Goal: Browse casually: Explore the website without a specific task or goal

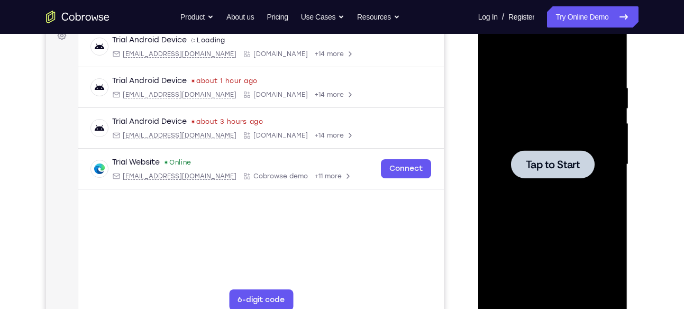
click at [559, 164] on span "Tap to Start" at bounding box center [553, 164] width 54 height 11
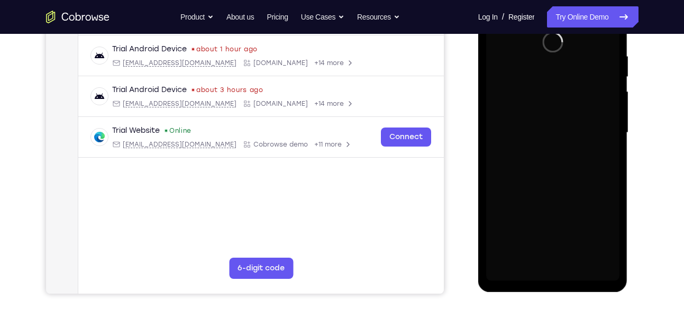
scroll to position [199, 0]
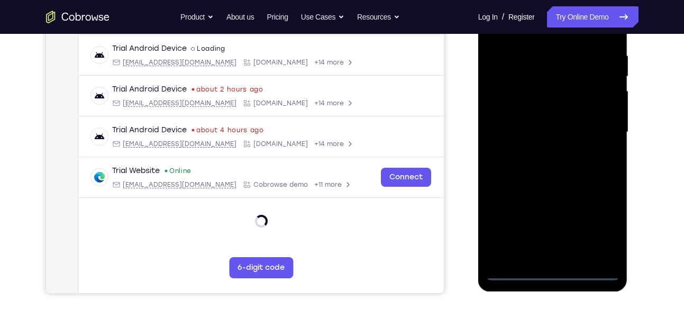
click at [552, 273] on div at bounding box center [552, 132] width 133 height 296
click at [605, 225] on div at bounding box center [552, 132] width 133 height 296
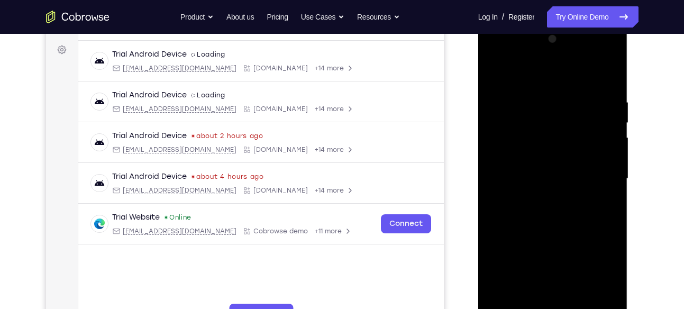
click at [542, 73] on div at bounding box center [552, 179] width 133 height 296
click at [596, 174] on div at bounding box center [552, 179] width 133 height 296
click at [542, 198] on div at bounding box center [552, 179] width 133 height 296
click at [531, 167] on div at bounding box center [552, 179] width 133 height 296
click at [507, 135] on div at bounding box center [552, 179] width 133 height 296
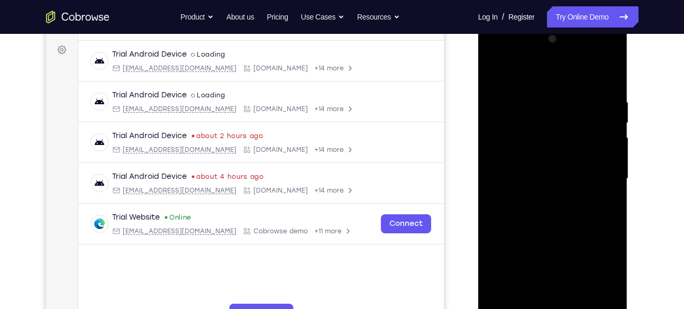
click at [510, 142] on div at bounding box center [552, 179] width 133 height 296
click at [530, 156] on div at bounding box center [552, 179] width 133 height 296
click at [551, 178] on div at bounding box center [552, 179] width 133 height 296
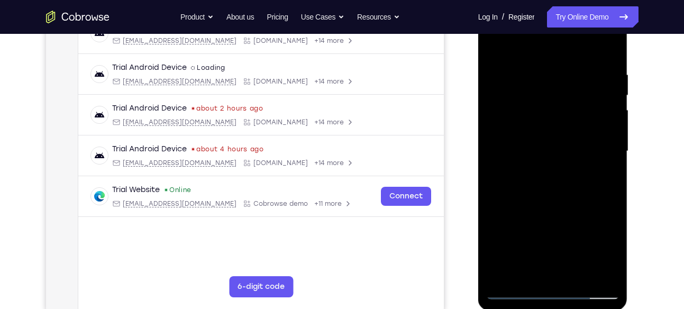
scroll to position [180, 0]
click at [561, 186] on div at bounding box center [552, 151] width 133 height 296
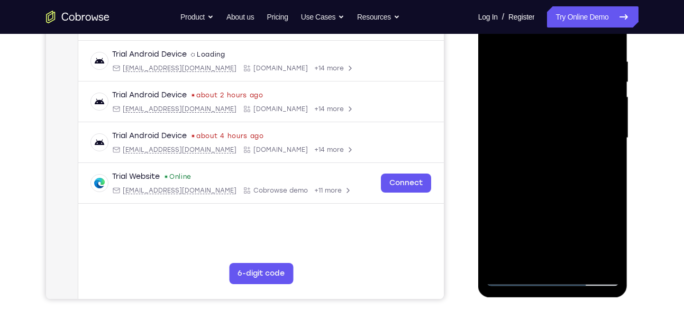
scroll to position [194, 0]
click at [558, 178] on div at bounding box center [552, 137] width 133 height 296
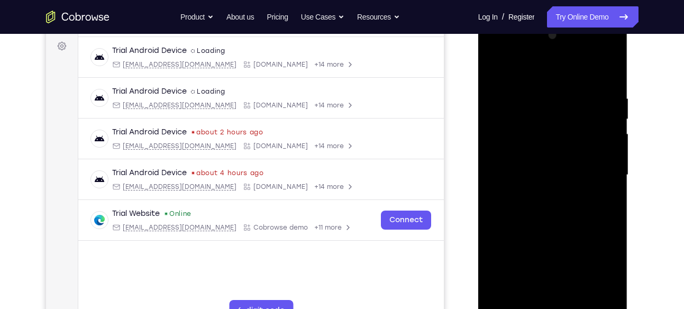
scroll to position [153, 0]
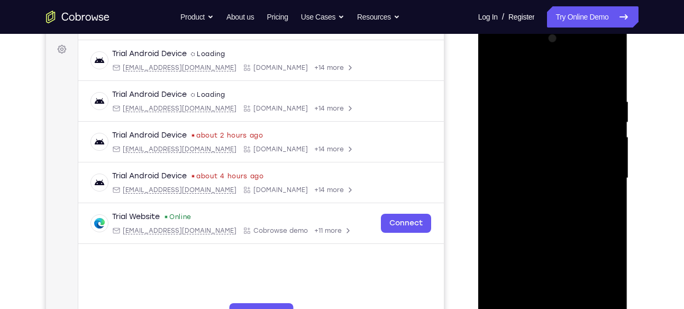
click at [613, 69] on div at bounding box center [552, 178] width 133 height 296
click at [498, 132] on div at bounding box center [552, 178] width 133 height 296
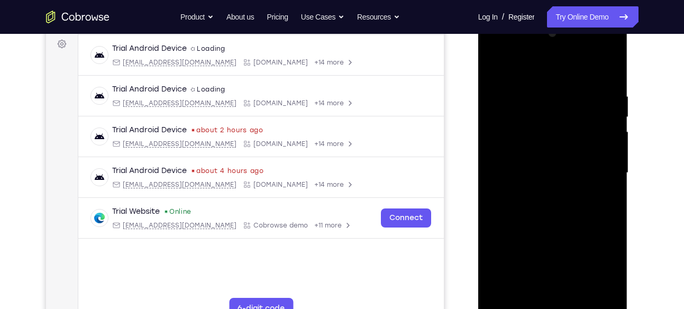
scroll to position [178, 0]
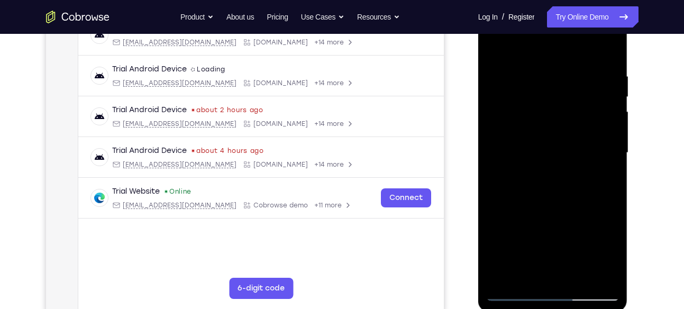
click at [525, 158] on div at bounding box center [552, 153] width 133 height 296
click at [495, 47] on div at bounding box center [552, 153] width 133 height 296
click at [495, 46] on div at bounding box center [552, 153] width 133 height 296
click at [496, 44] on div at bounding box center [552, 153] width 133 height 296
click at [576, 276] on div at bounding box center [552, 153] width 133 height 296
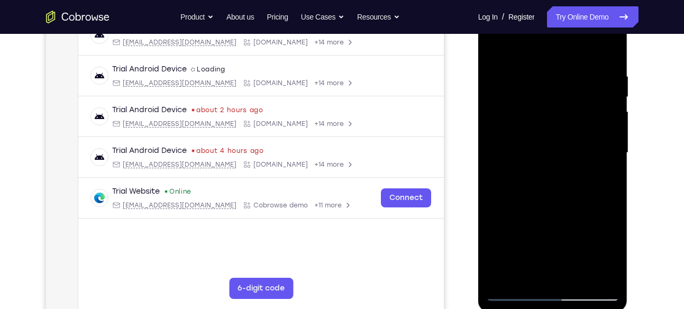
click at [552, 204] on div at bounding box center [552, 153] width 133 height 296
click at [515, 148] on div at bounding box center [552, 153] width 133 height 296
click at [537, 41] on div at bounding box center [552, 153] width 133 height 296
click at [604, 87] on div at bounding box center [552, 153] width 133 height 296
click at [584, 70] on div at bounding box center [552, 153] width 133 height 296
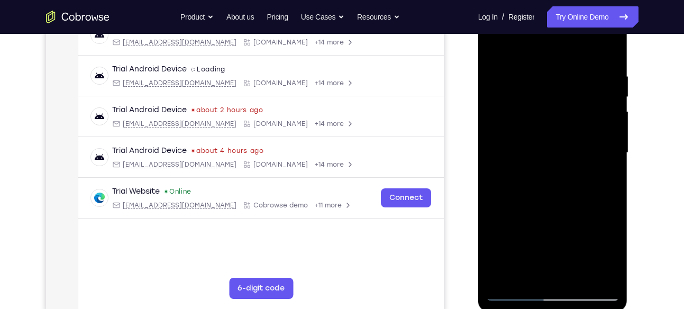
click at [562, 99] on div at bounding box center [552, 153] width 133 height 296
click at [556, 144] on div at bounding box center [552, 153] width 133 height 296
click at [556, 133] on div at bounding box center [552, 153] width 133 height 296
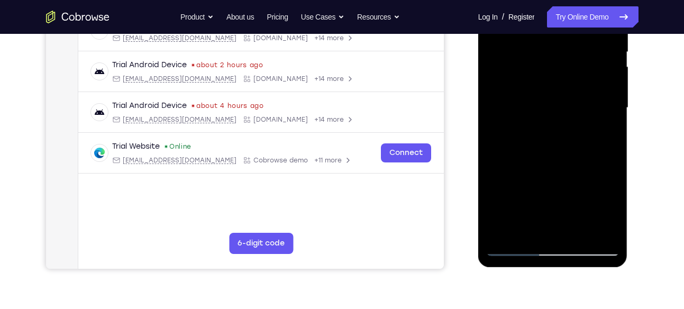
scroll to position [224, 0]
click at [515, 247] on div at bounding box center [552, 107] width 133 height 296
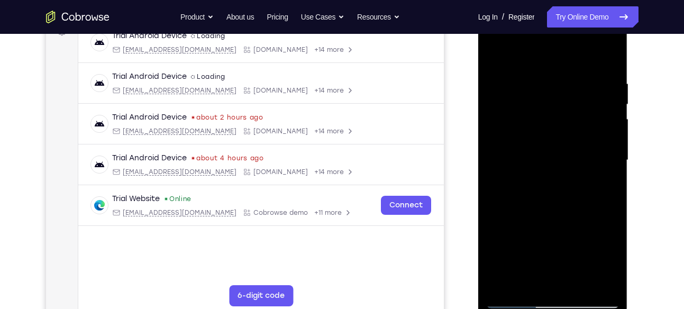
scroll to position [171, 0]
click at [515, 296] on div at bounding box center [552, 160] width 133 height 296
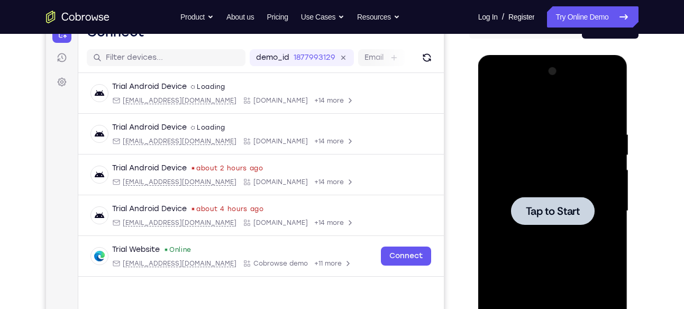
click at [539, 209] on span "Tap to Start" at bounding box center [553, 211] width 54 height 11
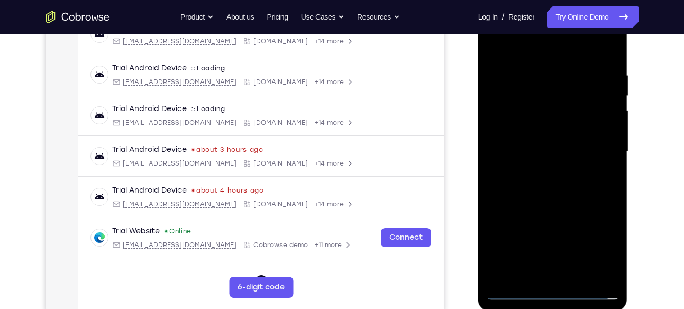
scroll to position [180, 0]
click at [554, 289] on div at bounding box center [552, 151] width 133 height 296
click at [605, 248] on div at bounding box center [552, 151] width 133 height 296
click at [539, 49] on div at bounding box center [552, 151] width 133 height 296
click at [596, 146] on div at bounding box center [552, 151] width 133 height 296
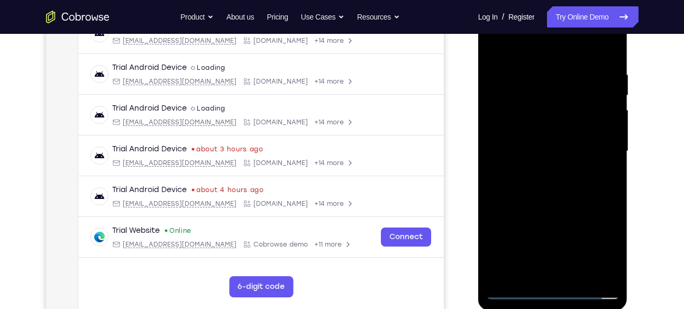
click at [565, 276] on div at bounding box center [552, 151] width 133 height 296
click at [569, 140] on div at bounding box center [552, 151] width 133 height 296
click at [517, 128] on div at bounding box center [552, 151] width 133 height 296
click at [550, 153] on div at bounding box center [552, 151] width 133 height 296
click at [536, 183] on div at bounding box center [552, 151] width 133 height 296
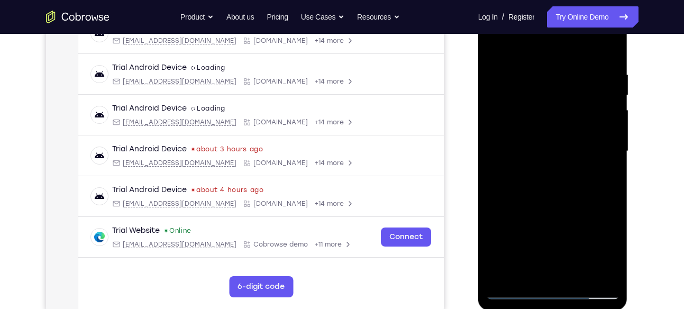
click at [557, 194] on div at bounding box center [552, 151] width 133 height 296
click at [578, 276] on div at bounding box center [552, 151] width 133 height 296
click at [561, 205] on div at bounding box center [552, 151] width 133 height 296
click at [550, 148] on div at bounding box center [552, 151] width 133 height 296
click at [528, 275] on div at bounding box center [552, 151] width 133 height 296
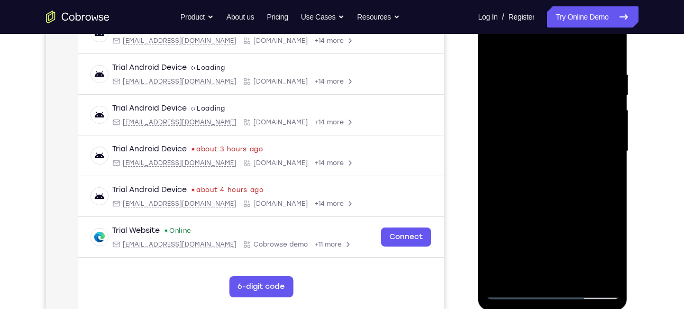
click at [565, 148] on div at bounding box center [552, 151] width 133 height 296
click at [494, 44] on div at bounding box center [552, 151] width 133 height 296
drag, startPoint x: 539, startPoint y: 214, endPoint x: 497, endPoint y: 138, distance: 87.6
click at [497, 138] on div at bounding box center [552, 151] width 133 height 296
drag, startPoint x: 558, startPoint y: 237, endPoint x: 528, endPoint y: 170, distance: 73.2
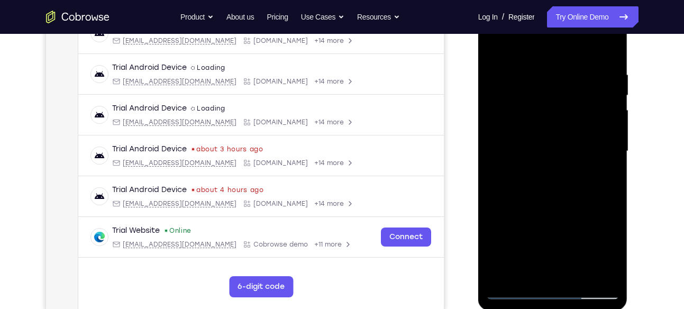
click at [528, 170] on div at bounding box center [552, 151] width 133 height 296
click at [548, 237] on div at bounding box center [552, 151] width 133 height 296
click at [606, 177] on div at bounding box center [552, 151] width 133 height 296
click at [612, 248] on div at bounding box center [552, 151] width 133 height 296
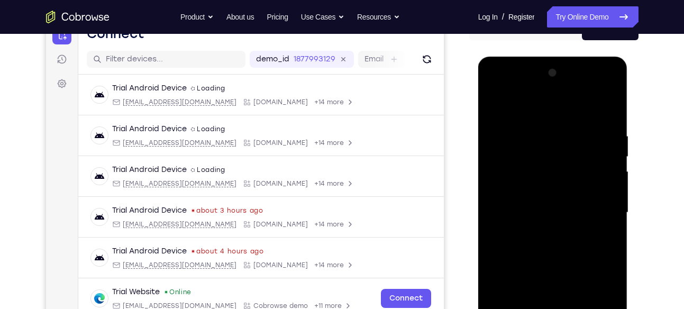
click at [494, 107] on div at bounding box center [552, 213] width 133 height 296
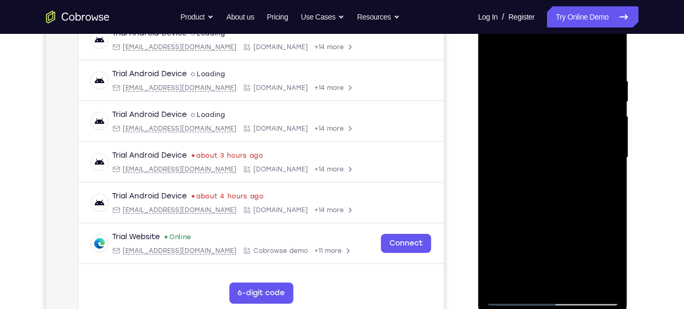
scroll to position [176, 0]
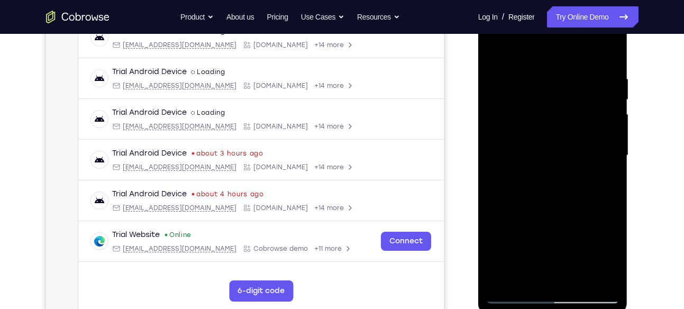
drag, startPoint x: 536, startPoint y: 174, endPoint x: 540, endPoint y: 258, distance: 84.8
click at [540, 258] on div at bounding box center [552, 155] width 133 height 296
drag, startPoint x: 539, startPoint y: 178, endPoint x: 540, endPoint y: 251, distance: 72.5
click at [540, 251] on div at bounding box center [552, 155] width 133 height 296
drag, startPoint x: 558, startPoint y: 171, endPoint x: 563, endPoint y: 196, distance: 25.3
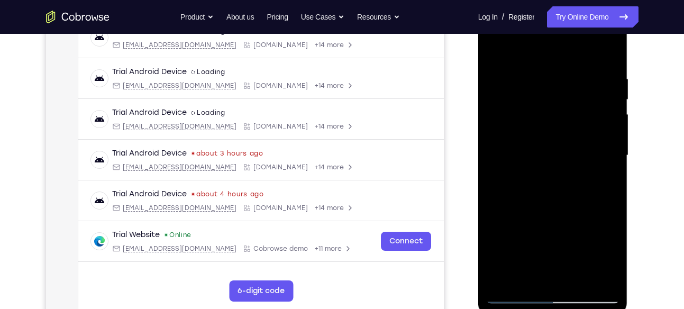
click at [563, 196] on div at bounding box center [552, 155] width 133 height 296
click at [498, 146] on div at bounding box center [552, 155] width 133 height 296
click at [526, 48] on div at bounding box center [552, 155] width 133 height 296
click at [578, 279] on div at bounding box center [552, 155] width 133 height 296
click at [543, 148] on div at bounding box center [552, 155] width 133 height 296
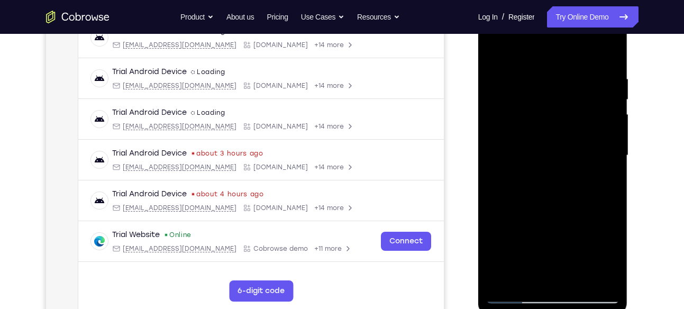
click at [565, 120] on div at bounding box center [552, 155] width 133 height 296
click at [577, 279] on div at bounding box center [552, 155] width 133 height 296
click at [496, 47] on div at bounding box center [552, 155] width 133 height 296
click at [538, 68] on div at bounding box center [552, 155] width 133 height 296
click at [612, 131] on div at bounding box center [552, 155] width 133 height 296
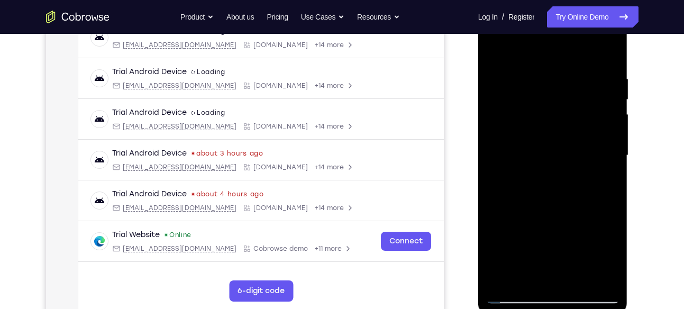
click at [612, 131] on div at bounding box center [552, 155] width 133 height 296
click at [508, 139] on div at bounding box center [552, 155] width 133 height 296
click at [610, 218] on div at bounding box center [552, 155] width 133 height 296
click at [487, 169] on div at bounding box center [552, 155] width 133 height 296
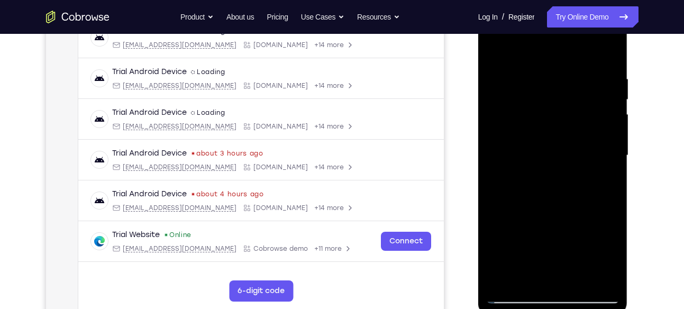
click at [523, 54] on div at bounding box center [552, 155] width 133 height 296
click at [497, 47] on div at bounding box center [552, 155] width 133 height 296
click at [605, 55] on div at bounding box center [552, 155] width 133 height 296
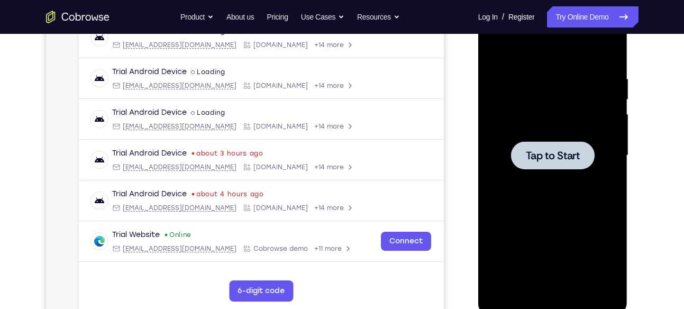
click at [541, 153] on span "Tap to Start" at bounding box center [553, 155] width 54 height 11
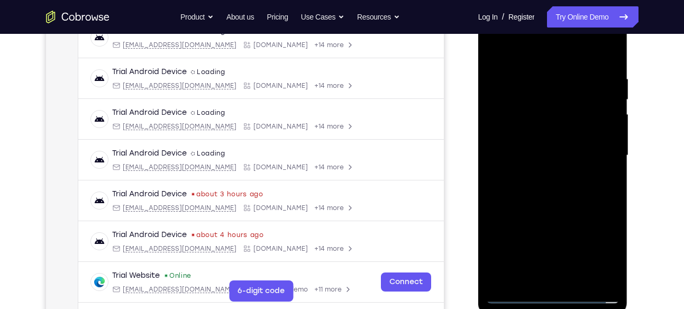
click at [551, 296] on div at bounding box center [552, 155] width 133 height 296
click at [602, 247] on div at bounding box center [552, 155] width 133 height 296
click at [522, 53] on div at bounding box center [552, 155] width 133 height 296
click at [597, 148] on div at bounding box center [552, 155] width 133 height 296
click at [542, 173] on div at bounding box center [552, 155] width 133 height 296
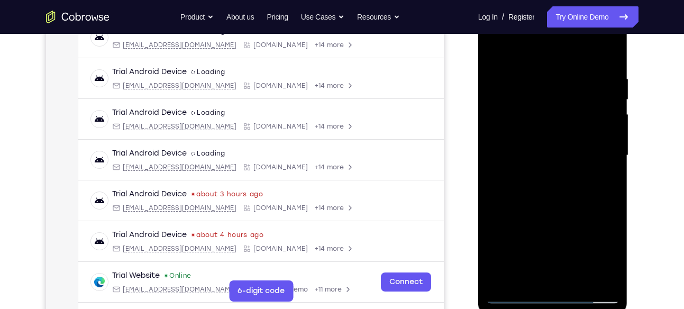
click at [550, 136] on div at bounding box center [552, 155] width 133 height 296
click at [559, 133] on div at bounding box center [552, 155] width 133 height 296
click at [574, 151] on div at bounding box center [552, 155] width 133 height 296
click at [566, 188] on div at bounding box center [552, 155] width 133 height 296
click at [557, 185] on div at bounding box center [552, 155] width 133 height 296
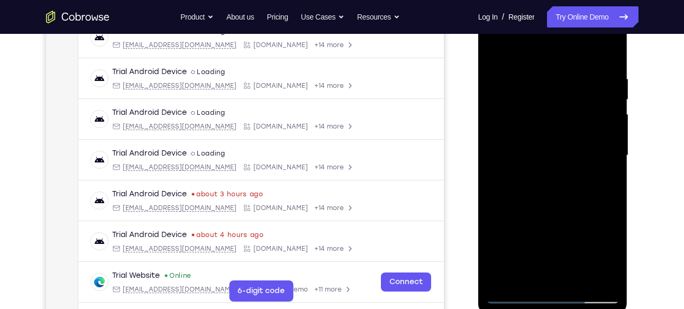
click at [557, 185] on div at bounding box center [552, 155] width 133 height 296
click at [555, 196] on div at bounding box center [552, 155] width 133 height 296
click at [578, 279] on div at bounding box center [552, 155] width 133 height 296
click at [561, 209] on div at bounding box center [552, 155] width 133 height 296
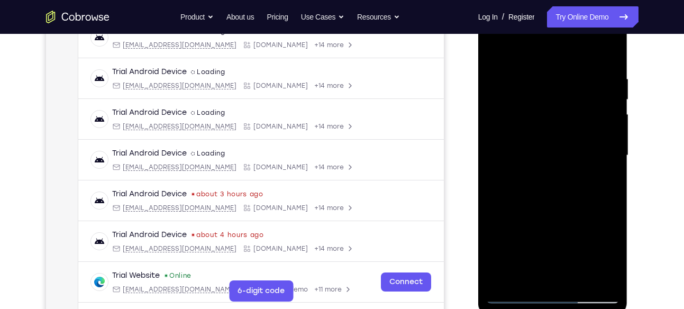
click at [526, 152] on div at bounding box center [552, 155] width 133 height 296
click at [558, 122] on div at bounding box center [552, 155] width 133 height 296
click at [494, 49] on div at bounding box center [552, 155] width 133 height 296
click at [497, 49] on div at bounding box center [552, 155] width 133 height 296
click at [531, 155] on div at bounding box center [552, 155] width 133 height 296
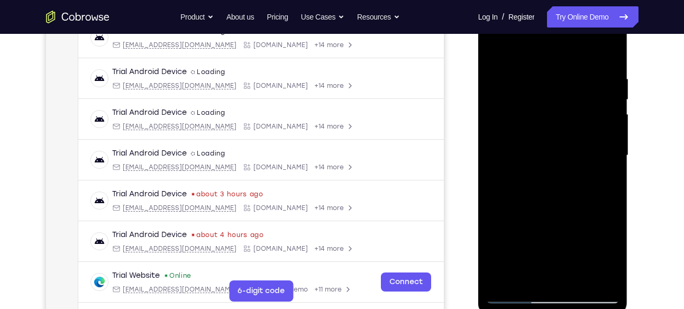
click at [560, 119] on div at bounding box center [552, 155] width 133 height 296
click at [494, 49] on div at bounding box center [552, 155] width 133 height 296
click at [521, 275] on div at bounding box center [552, 155] width 133 height 296
click at [494, 47] on div at bounding box center [552, 155] width 133 height 296
click at [528, 147] on div at bounding box center [552, 155] width 133 height 296
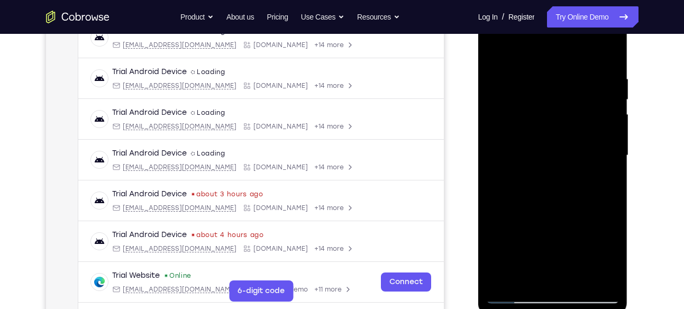
click at [517, 271] on div at bounding box center [552, 155] width 133 height 296
click at [527, 182] on div at bounding box center [552, 155] width 133 height 296
click at [614, 258] on div at bounding box center [552, 155] width 133 height 296
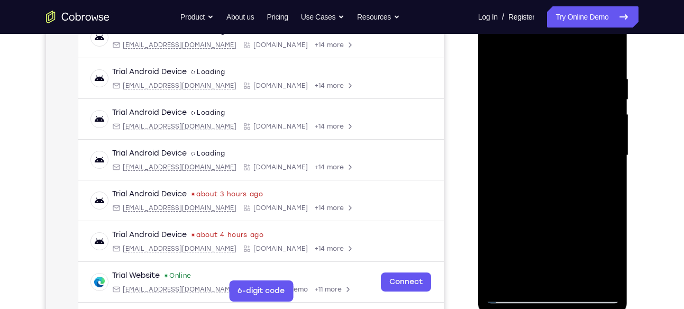
click at [614, 258] on div at bounding box center [552, 155] width 133 height 296
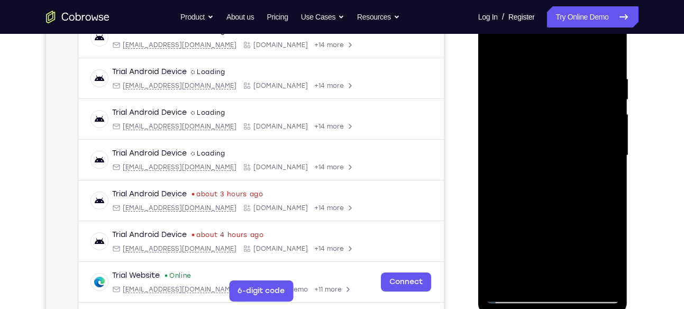
click at [614, 258] on div at bounding box center [552, 155] width 133 height 296
click at [496, 51] on div at bounding box center [552, 155] width 133 height 296
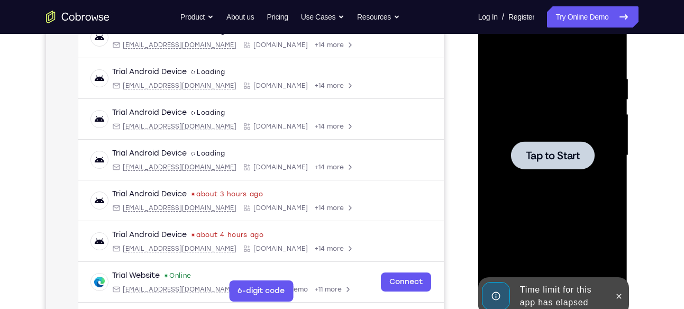
click at [529, 156] on span "Tap to Start" at bounding box center [553, 155] width 54 height 11
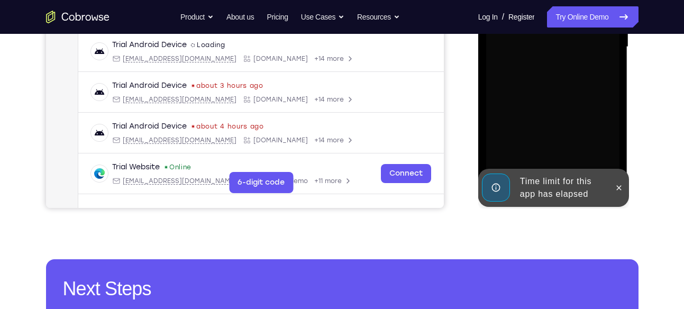
scroll to position [285, 0]
click at [621, 188] on icon at bounding box center [619, 187] width 5 height 5
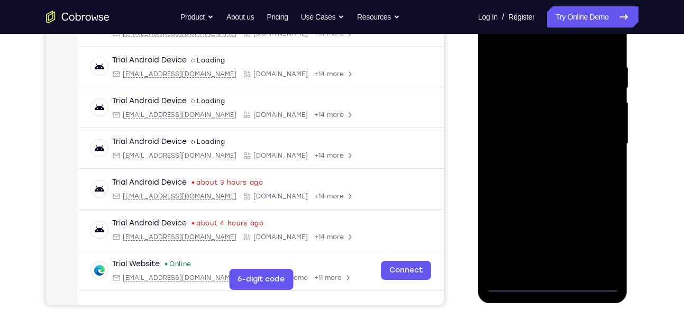
scroll to position [188, 0]
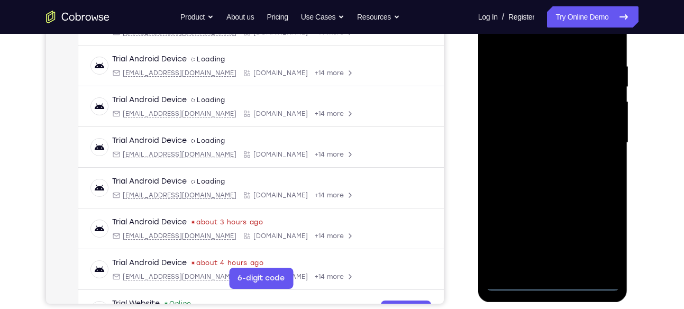
click at [552, 280] on div at bounding box center [552, 143] width 133 height 296
click at [600, 233] on div at bounding box center [552, 143] width 133 height 296
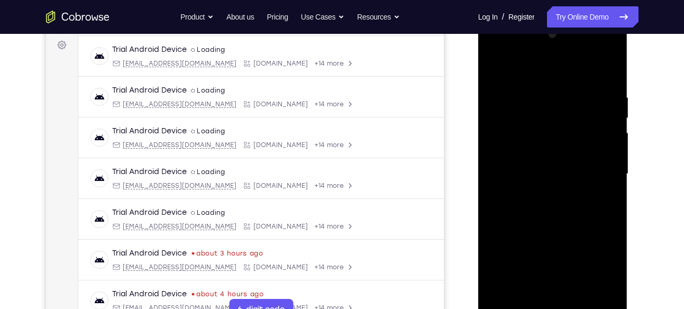
scroll to position [157, 0]
click at [540, 65] on div at bounding box center [552, 174] width 133 height 296
click at [598, 170] on div at bounding box center [552, 174] width 133 height 296
click at [543, 193] on div at bounding box center [552, 174] width 133 height 296
click at [544, 166] on div at bounding box center [552, 174] width 133 height 296
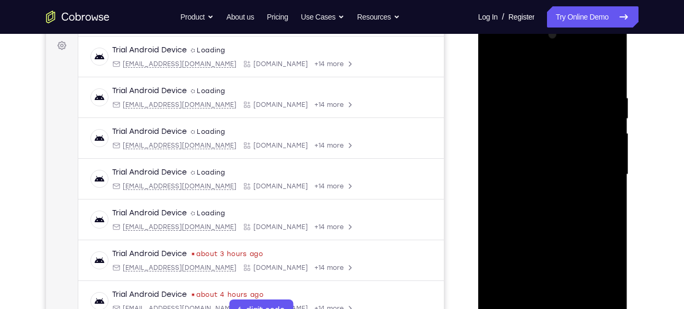
click at [558, 150] on div at bounding box center [552, 174] width 133 height 296
click at [558, 173] on div at bounding box center [552, 174] width 133 height 296
click at [550, 207] on div at bounding box center [552, 174] width 133 height 296
click at [554, 206] on div at bounding box center [552, 174] width 133 height 296
click at [554, 216] on div at bounding box center [552, 174] width 133 height 296
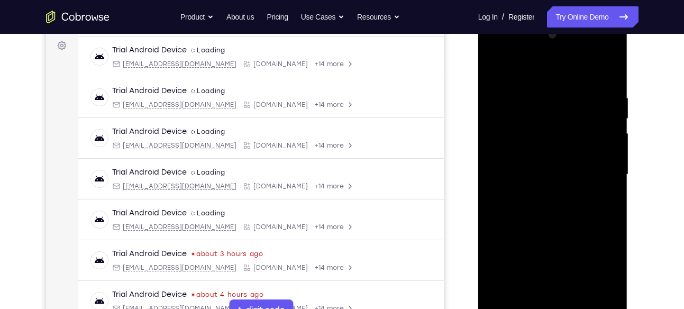
click at [578, 295] on div at bounding box center [552, 174] width 133 height 296
click at [562, 229] on div at bounding box center [552, 174] width 133 height 296
click at [563, 168] on div at bounding box center [552, 174] width 133 height 296
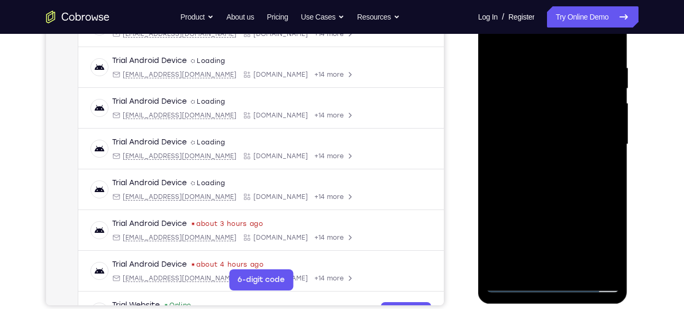
scroll to position [187, 0]
click at [557, 106] on div at bounding box center [552, 144] width 133 height 296
click at [576, 266] on div at bounding box center [552, 144] width 133 height 296
click at [550, 136] on div at bounding box center [552, 144] width 133 height 296
click at [495, 39] on div at bounding box center [552, 144] width 133 height 296
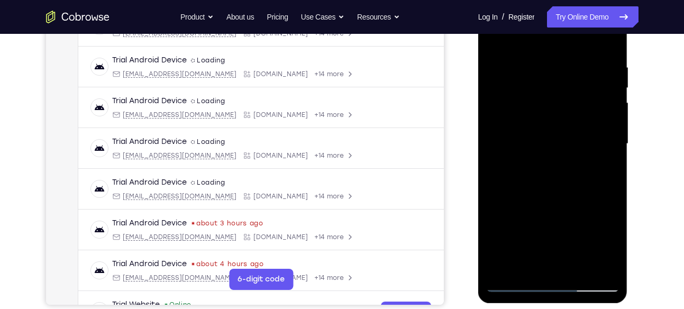
click at [537, 142] on div at bounding box center [552, 144] width 133 height 296
click at [613, 244] on div at bounding box center [552, 144] width 133 height 296
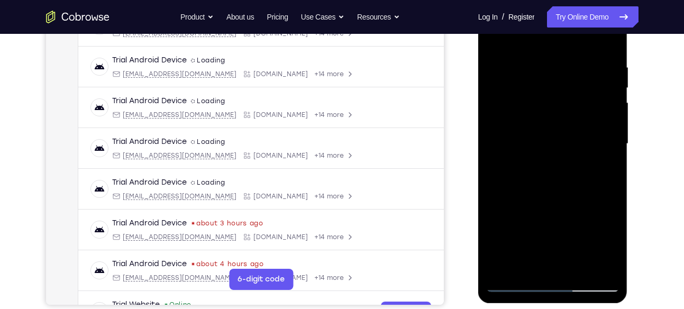
click at [613, 244] on div at bounding box center [552, 144] width 133 height 296
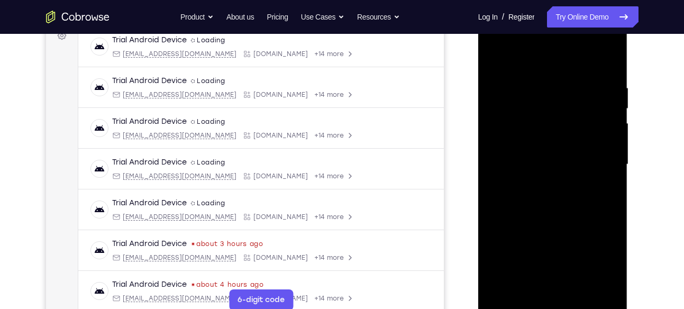
scroll to position [166, 0]
click at [494, 58] on div at bounding box center [552, 165] width 133 height 296
click at [549, 157] on div at bounding box center [552, 165] width 133 height 296
click at [566, 265] on div at bounding box center [552, 165] width 133 height 296
click at [542, 264] on div at bounding box center [552, 165] width 133 height 296
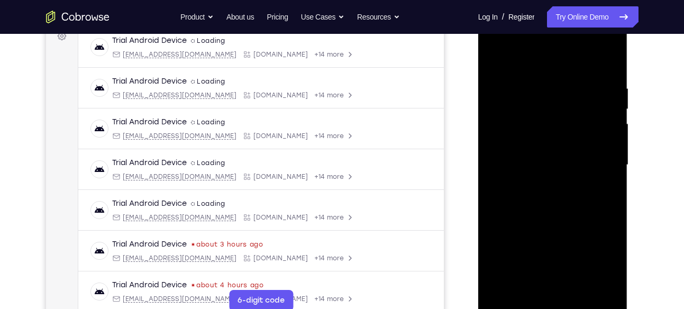
click at [530, 250] on div at bounding box center [552, 165] width 133 height 296
click at [557, 165] on div at bounding box center [552, 165] width 133 height 296
click at [494, 58] on div at bounding box center [552, 165] width 133 height 296
click at [541, 161] on div at bounding box center [552, 165] width 133 height 296
click at [524, 286] on div at bounding box center [552, 165] width 133 height 296
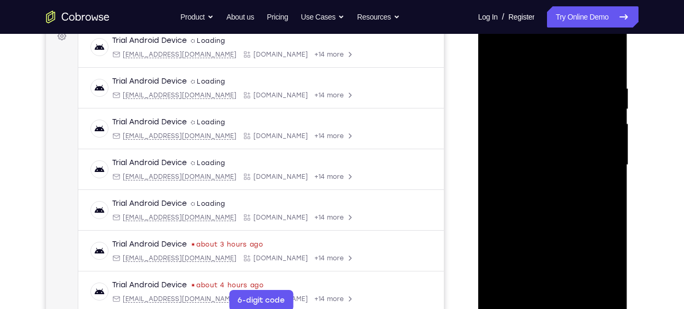
click at [580, 227] on div at bounding box center [552, 165] width 133 height 296
click at [604, 181] on div at bounding box center [552, 165] width 133 height 296
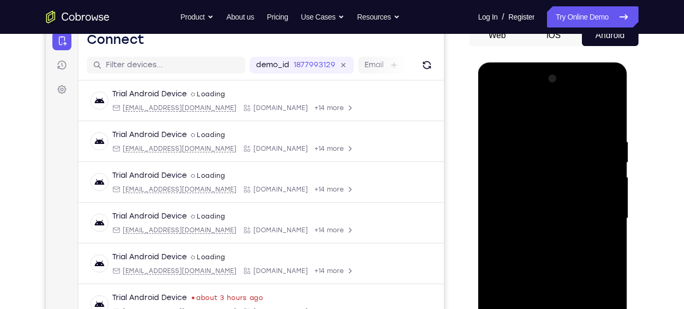
scroll to position [112, 0]
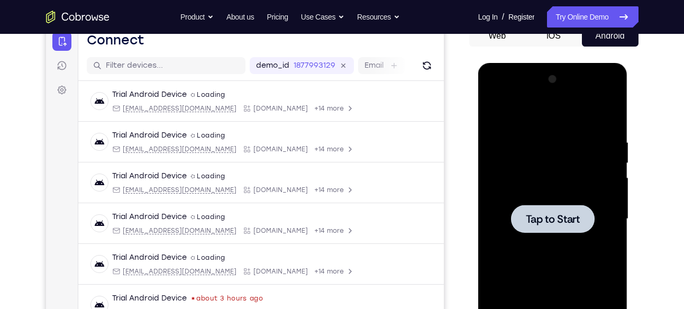
click at [542, 219] on span "Tap to Start" at bounding box center [553, 219] width 54 height 11
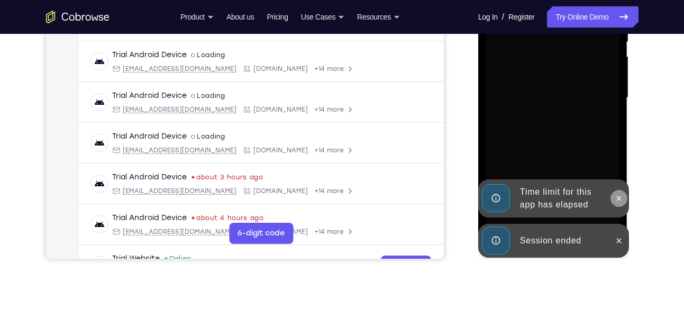
click at [619, 196] on icon at bounding box center [619, 198] width 8 height 8
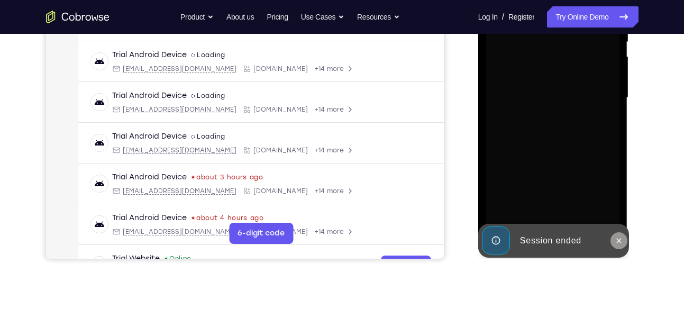
click at [620, 242] on icon at bounding box center [619, 241] width 8 height 8
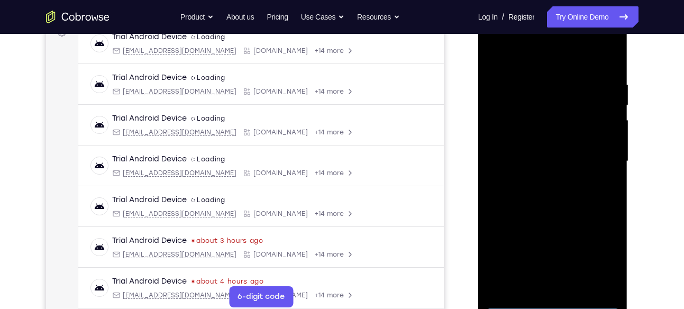
scroll to position [170, 0]
click at [552, 298] on div at bounding box center [552, 161] width 133 height 296
click at [598, 253] on div at bounding box center [552, 161] width 133 height 296
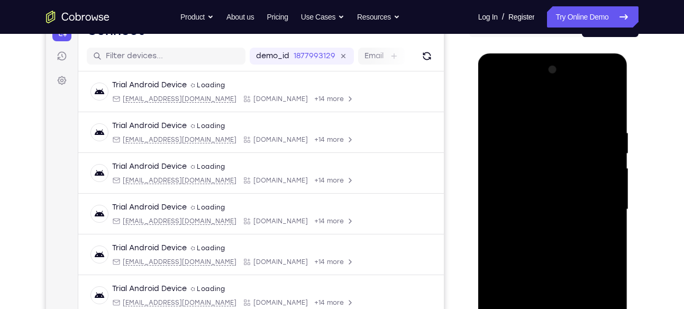
click at [521, 105] on div at bounding box center [552, 209] width 133 height 296
click at [597, 199] on div at bounding box center [552, 209] width 133 height 296
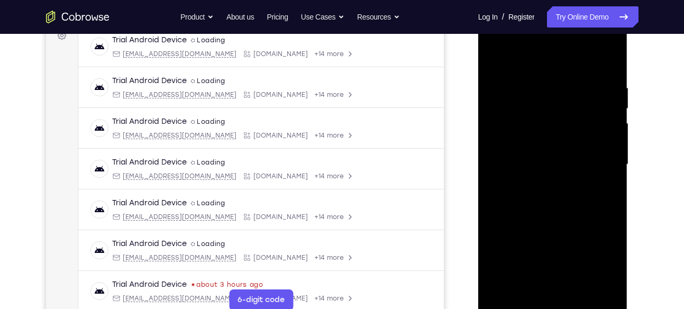
scroll to position [168, 0]
click at [542, 180] on div at bounding box center [552, 163] width 133 height 296
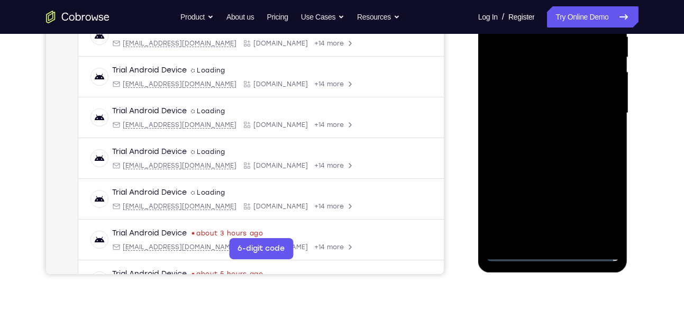
click at [559, 98] on div at bounding box center [552, 113] width 133 height 296
click at [543, 87] on div at bounding box center [552, 113] width 133 height 296
click at [556, 109] on div at bounding box center [552, 113] width 133 height 296
click at [559, 148] on div at bounding box center [552, 113] width 133 height 296
click at [562, 144] on div at bounding box center [552, 113] width 133 height 296
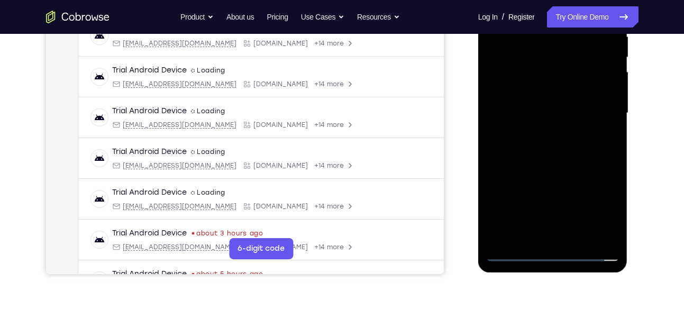
click at [562, 144] on div at bounding box center [552, 113] width 133 height 296
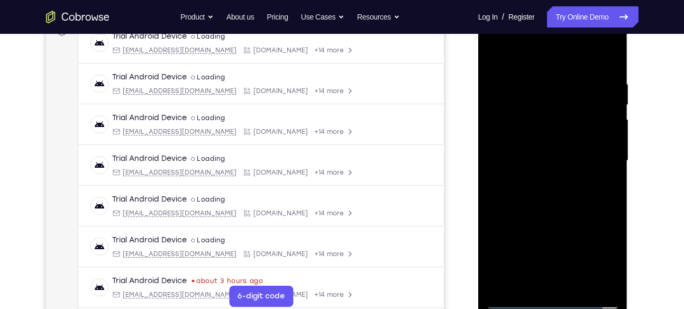
scroll to position [170, 0]
click at [565, 186] on div at bounding box center [552, 161] width 133 height 296
click at [559, 201] on div at bounding box center [552, 161] width 133 height 296
click at [581, 283] on div at bounding box center [552, 161] width 133 height 296
click at [562, 215] on div at bounding box center [552, 161] width 133 height 296
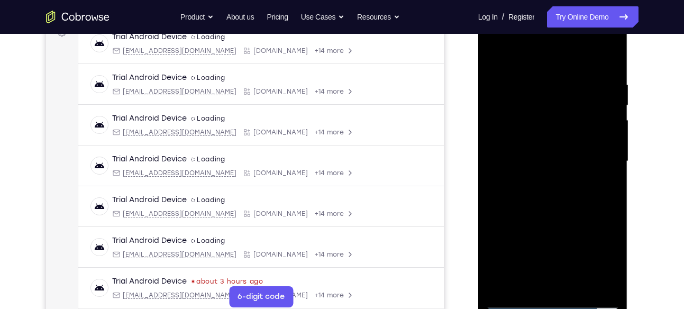
click at [567, 156] on div at bounding box center [552, 161] width 133 height 296
click at [494, 54] on div at bounding box center [552, 161] width 133 height 296
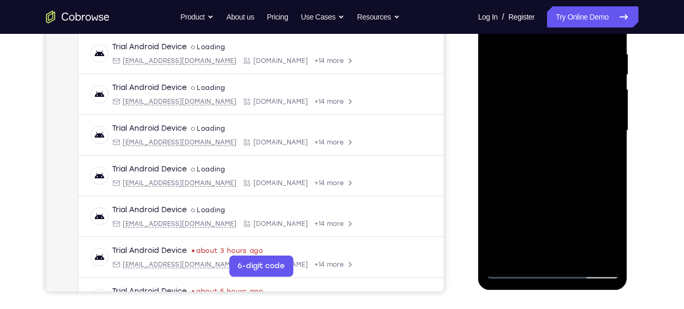
scroll to position [189, 0]
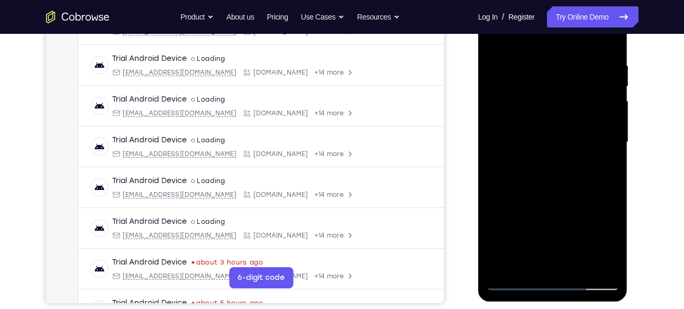
click at [496, 34] on div at bounding box center [552, 142] width 133 height 296
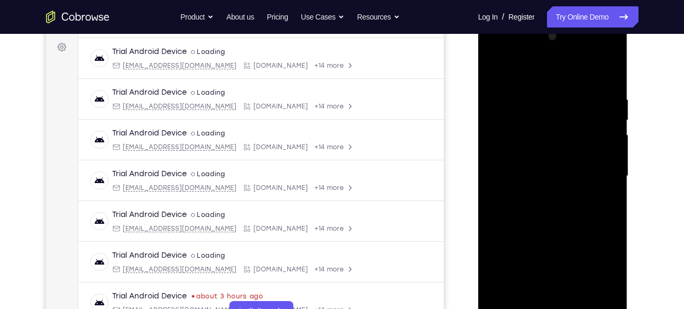
scroll to position [153, 0]
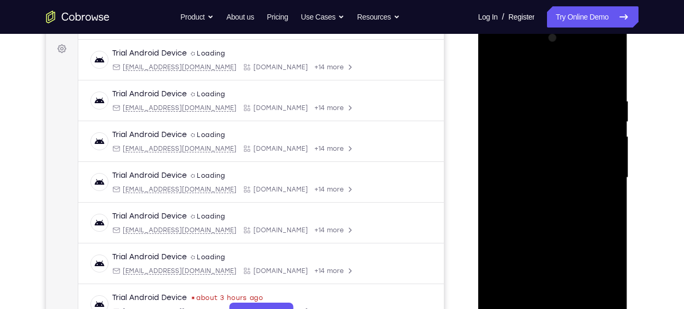
drag, startPoint x: 566, startPoint y: 186, endPoint x: 511, endPoint y: 70, distance: 128.5
click at [511, 70] on div at bounding box center [552, 178] width 133 height 296
click at [603, 300] on div at bounding box center [552, 178] width 133 height 296
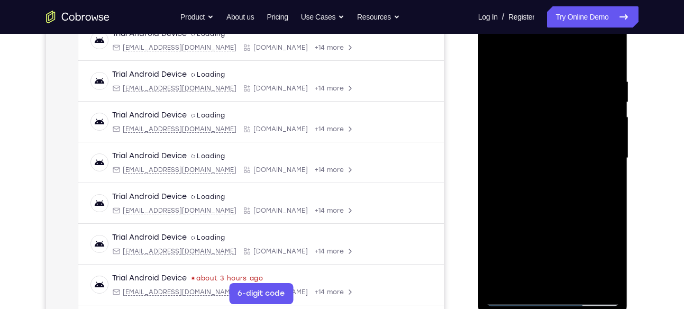
scroll to position [175, 0]
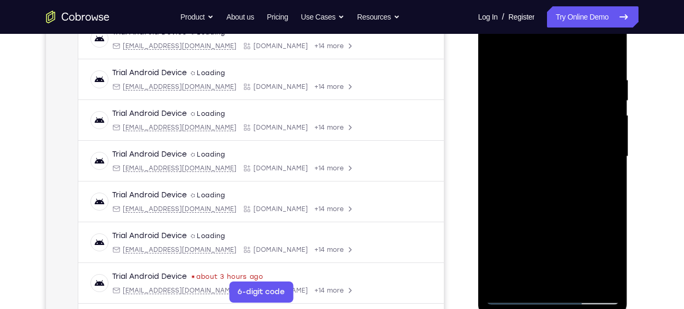
click at [513, 206] on div at bounding box center [552, 156] width 133 height 296
click at [611, 124] on div at bounding box center [552, 156] width 133 height 296
click at [612, 123] on div at bounding box center [552, 156] width 133 height 296
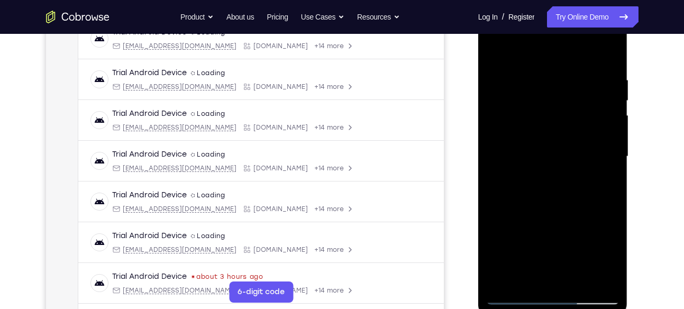
drag, startPoint x: 577, startPoint y: 188, endPoint x: 524, endPoint y: 79, distance: 121.6
click at [524, 79] on div at bounding box center [552, 156] width 133 height 296
drag, startPoint x: 571, startPoint y: 205, endPoint x: 542, endPoint y: 131, distance: 80.1
click at [542, 131] on div at bounding box center [552, 156] width 133 height 296
click at [495, 48] on div at bounding box center [552, 156] width 133 height 296
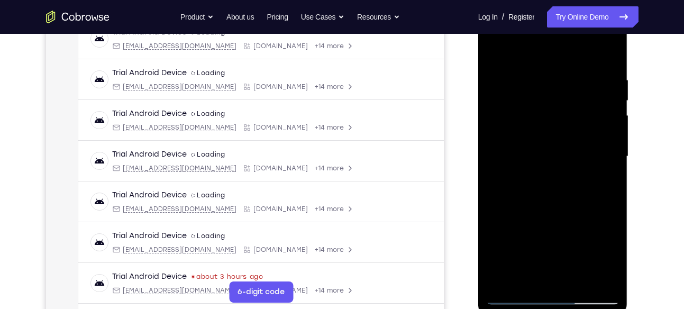
click at [553, 190] on div at bounding box center [552, 156] width 133 height 296
click at [613, 97] on div at bounding box center [552, 156] width 133 height 296
click at [612, 97] on div at bounding box center [552, 156] width 133 height 296
drag, startPoint x: 594, startPoint y: 134, endPoint x: 524, endPoint y: 135, distance: 69.9
click at [524, 135] on div at bounding box center [552, 156] width 133 height 296
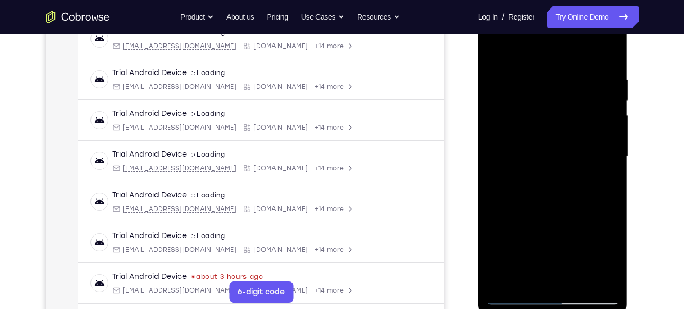
click at [493, 97] on div at bounding box center [552, 156] width 133 height 296
click at [613, 95] on div at bounding box center [552, 156] width 133 height 296
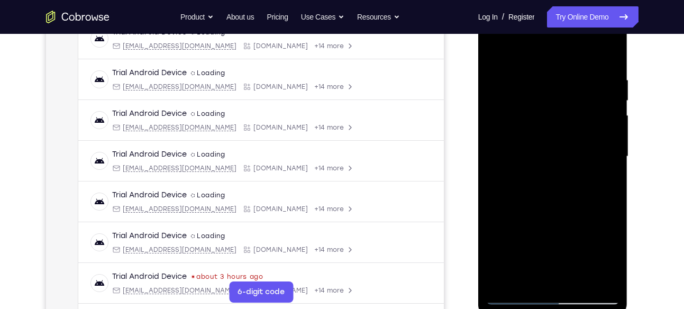
click at [613, 95] on div at bounding box center [552, 156] width 133 height 296
click at [496, 47] on div at bounding box center [552, 156] width 133 height 296
click at [596, 182] on div at bounding box center [552, 156] width 133 height 296
click at [613, 93] on div at bounding box center [552, 156] width 133 height 296
click at [612, 96] on div at bounding box center [552, 156] width 133 height 296
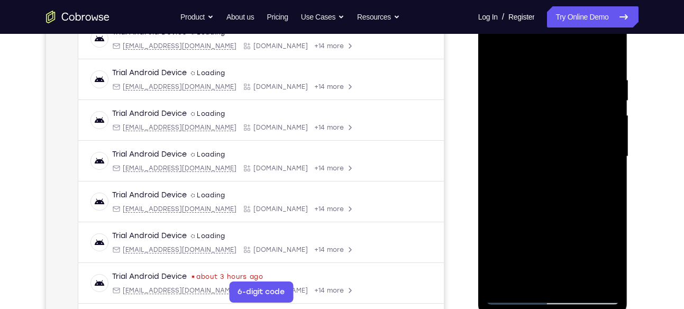
click at [495, 48] on div at bounding box center [552, 156] width 133 height 296
click at [509, 238] on div at bounding box center [552, 156] width 133 height 296
click at [613, 97] on div at bounding box center [552, 156] width 133 height 296
click at [612, 96] on div at bounding box center [552, 156] width 133 height 296
click at [613, 97] on div at bounding box center [552, 156] width 133 height 296
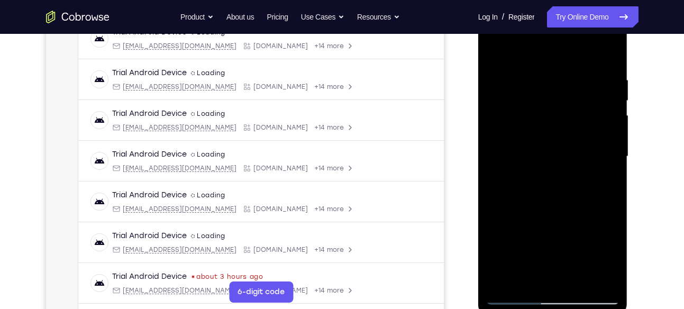
click at [613, 97] on div at bounding box center [552, 156] width 133 height 296
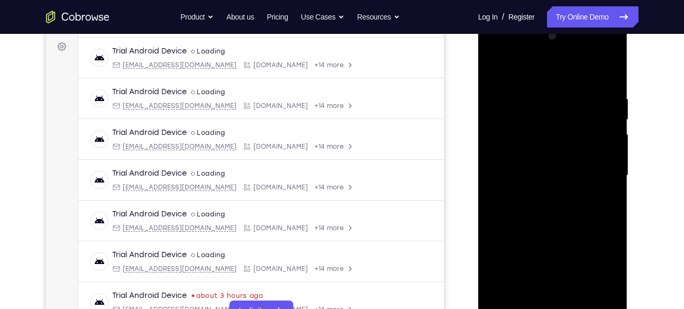
click at [496, 67] on div at bounding box center [552, 176] width 133 height 296
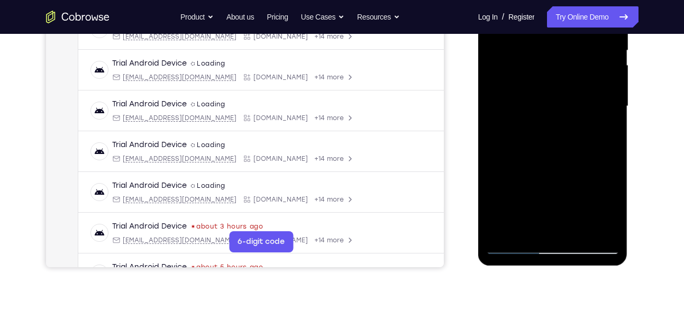
scroll to position [226, 0]
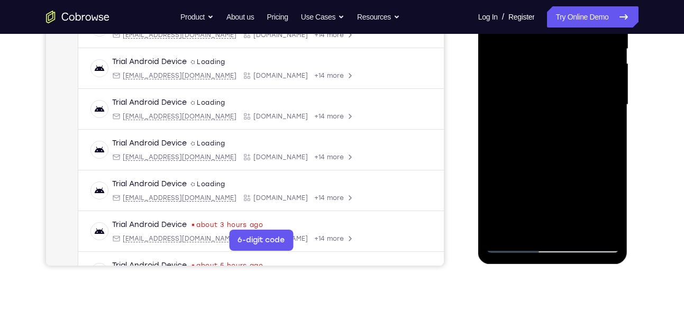
click at [554, 187] on div at bounding box center [552, 105] width 133 height 296
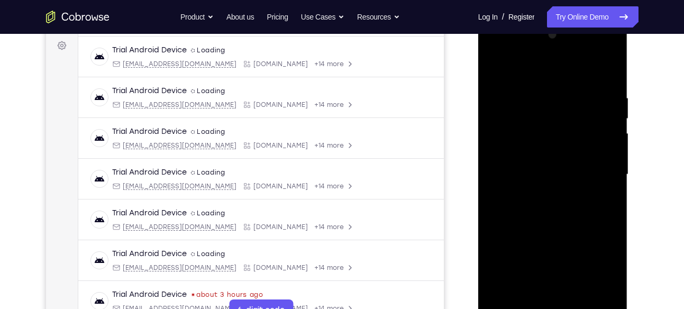
scroll to position [156, 0]
click at [612, 114] on div at bounding box center [552, 175] width 133 height 296
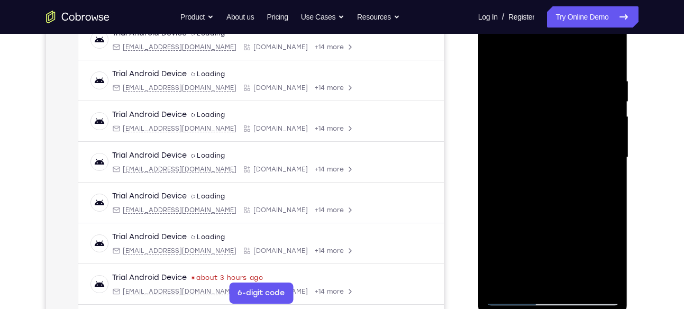
scroll to position [173, 0]
click at [612, 100] on div at bounding box center [552, 158] width 133 height 296
click at [611, 98] on div at bounding box center [552, 158] width 133 height 296
click at [495, 50] on div at bounding box center [552, 158] width 133 height 296
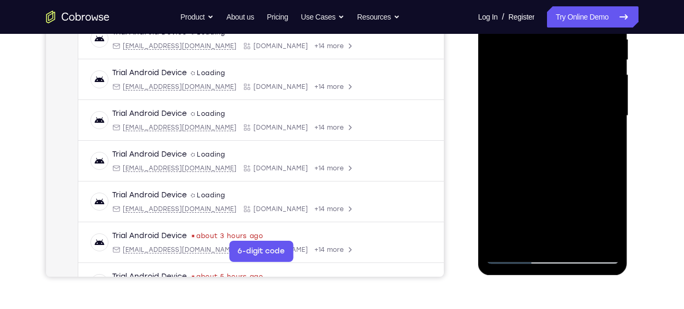
scroll to position [216, 0]
drag, startPoint x: 596, startPoint y: 187, endPoint x: 562, endPoint y: 114, distance: 80.8
click at [562, 114] on div at bounding box center [552, 115] width 133 height 296
drag, startPoint x: 579, startPoint y: 164, endPoint x: 556, endPoint y: 117, distance: 51.6
click at [556, 117] on div at bounding box center [552, 115] width 133 height 296
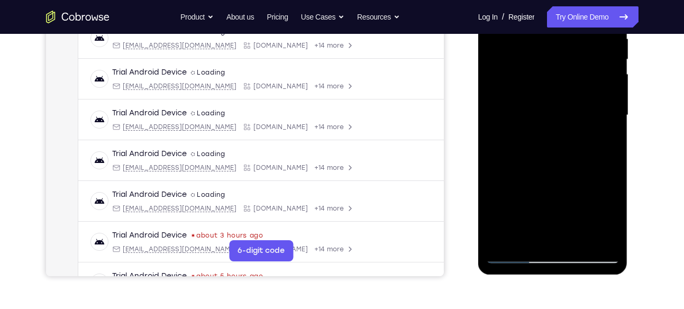
drag, startPoint x: 563, startPoint y: 155, endPoint x: 541, endPoint y: 96, distance: 62.8
click at [541, 96] on div at bounding box center [552, 115] width 133 height 296
click at [551, 142] on div at bounding box center [552, 115] width 133 height 296
drag, startPoint x: 556, startPoint y: 109, endPoint x: 549, endPoint y: 197, distance: 88.1
click at [549, 197] on div at bounding box center [552, 115] width 133 height 296
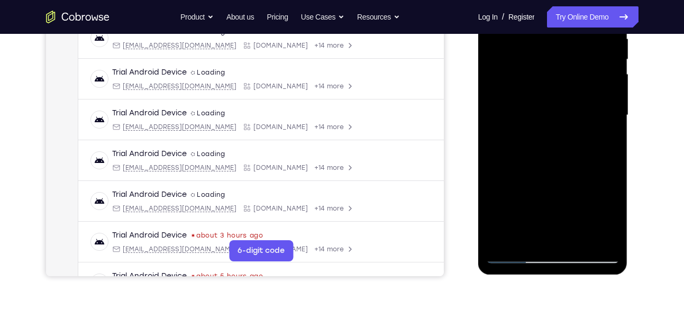
click at [613, 119] on div at bounding box center [552, 115] width 133 height 296
click at [580, 241] on div at bounding box center [552, 115] width 133 height 296
click at [543, 110] on div at bounding box center [552, 115] width 133 height 296
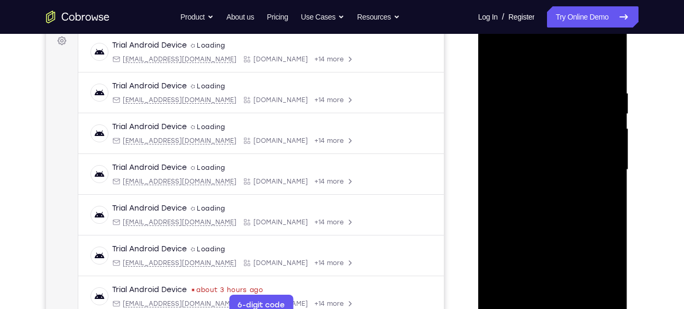
click at [558, 113] on div at bounding box center [552, 170] width 133 height 296
click at [494, 63] on div at bounding box center [552, 170] width 133 height 296
click at [494, 61] on div at bounding box center [552, 170] width 133 height 296
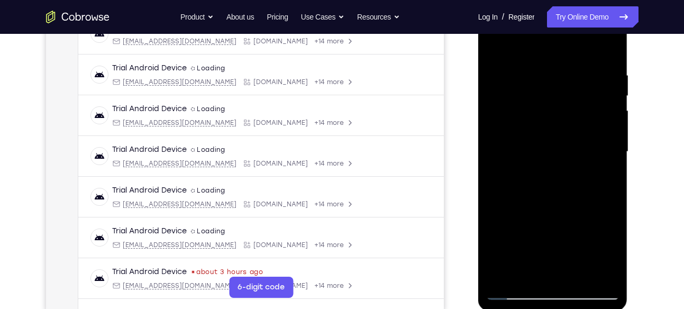
click at [575, 143] on div at bounding box center [552, 152] width 133 height 296
drag, startPoint x: 540, startPoint y: 206, endPoint x: 504, endPoint y: 107, distance: 105.5
click at [504, 107] on div at bounding box center [552, 152] width 133 height 296
click at [495, 47] on div at bounding box center [552, 152] width 133 height 296
click at [613, 95] on div at bounding box center [552, 152] width 133 height 296
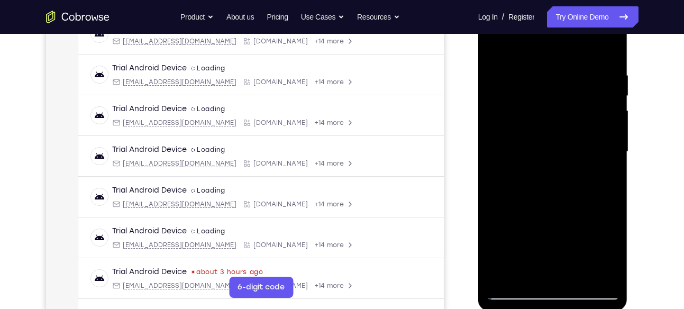
click at [497, 139] on div at bounding box center [552, 152] width 133 height 296
click at [556, 96] on div at bounding box center [552, 152] width 133 height 296
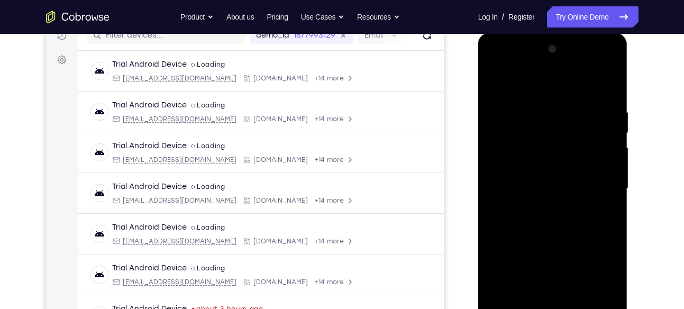
click at [496, 81] on div at bounding box center [552, 189] width 133 height 296
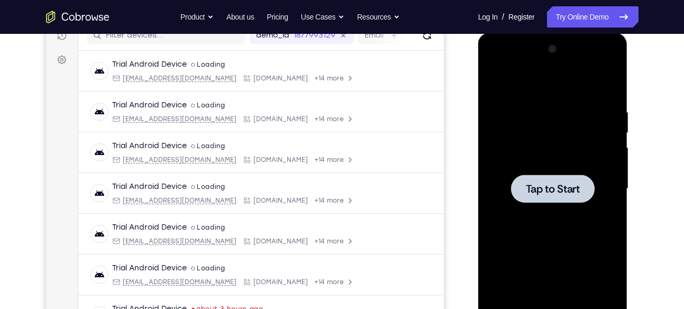
click at [534, 187] on span "Tap to Start" at bounding box center [553, 189] width 54 height 11
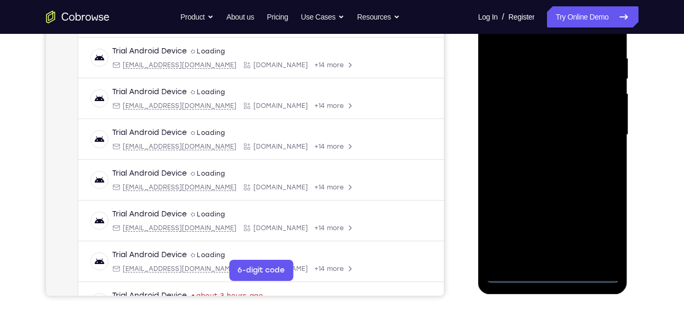
scroll to position [197, 0]
click at [552, 272] on div at bounding box center [552, 134] width 133 height 296
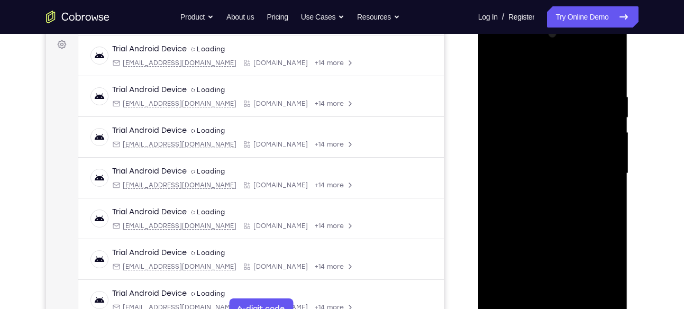
scroll to position [157, 0]
click at [597, 270] on div at bounding box center [552, 174] width 133 height 296
click at [531, 73] on div at bounding box center [552, 174] width 133 height 296
click at [597, 169] on div at bounding box center [552, 174] width 133 height 296
click at [540, 194] on div at bounding box center [552, 174] width 133 height 296
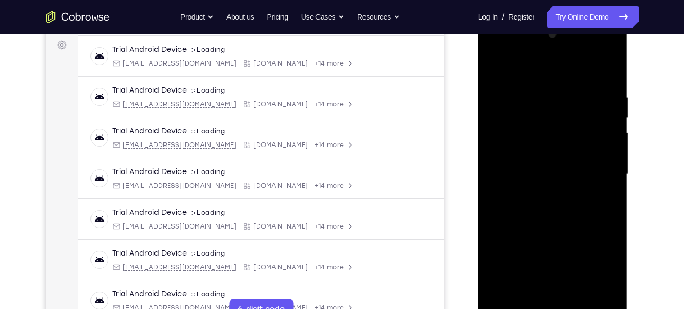
click at [549, 163] on div at bounding box center [552, 174] width 133 height 296
click at [555, 151] on div at bounding box center [552, 174] width 133 height 296
click at [552, 170] on div at bounding box center [552, 174] width 133 height 296
click at [583, 206] on div at bounding box center [552, 174] width 133 height 296
click at [567, 196] on div at bounding box center [552, 174] width 133 height 296
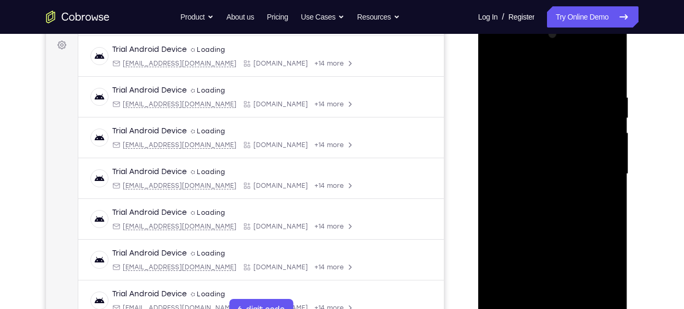
click at [568, 205] on div at bounding box center [552, 174] width 133 height 296
click at [567, 212] on div at bounding box center [552, 174] width 133 height 296
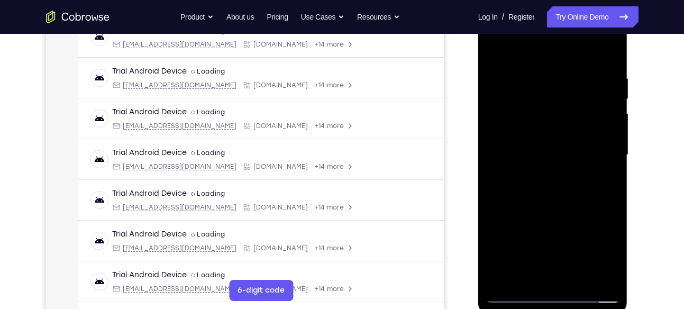
scroll to position [177, 0]
click at [579, 277] on div at bounding box center [552, 154] width 133 height 296
click at [566, 208] on div at bounding box center [552, 154] width 133 height 296
click at [578, 153] on div at bounding box center [552, 154] width 133 height 296
click at [495, 49] on div at bounding box center [552, 154] width 133 height 296
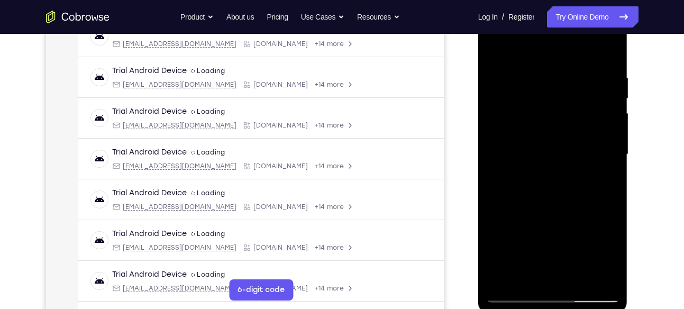
click at [539, 151] on div at bounding box center [552, 154] width 133 height 296
click at [552, 89] on div at bounding box center [552, 154] width 133 height 296
drag, startPoint x: 586, startPoint y: 234, endPoint x: 487, endPoint y: 246, distance: 99.2
click at [487, 246] on div at bounding box center [552, 154] width 133 height 296
drag, startPoint x: 581, startPoint y: 239, endPoint x: 500, endPoint y: 242, distance: 81.6
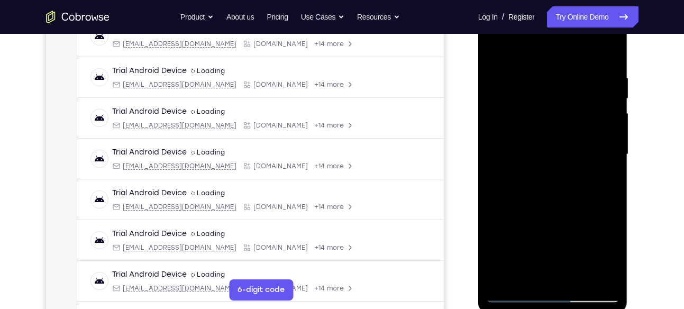
click at [500, 242] on div at bounding box center [552, 154] width 133 height 296
click at [503, 278] on div at bounding box center [552, 154] width 133 height 296
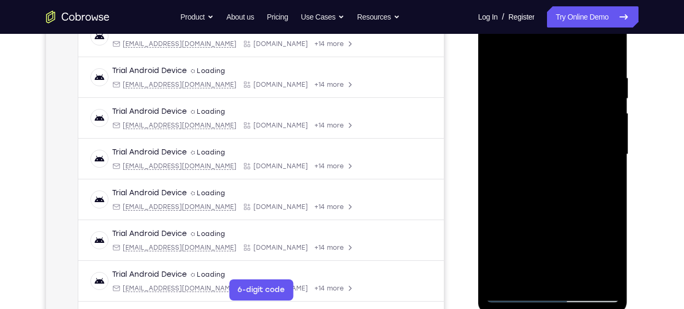
click at [528, 275] on div at bounding box center [552, 154] width 133 height 296
click at [572, 42] on div at bounding box center [552, 154] width 133 height 296
click at [528, 99] on div at bounding box center [552, 154] width 133 height 296
click at [570, 83] on div at bounding box center [552, 154] width 133 height 296
click at [559, 192] on div at bounding box center [552, 154] width 133 height 296
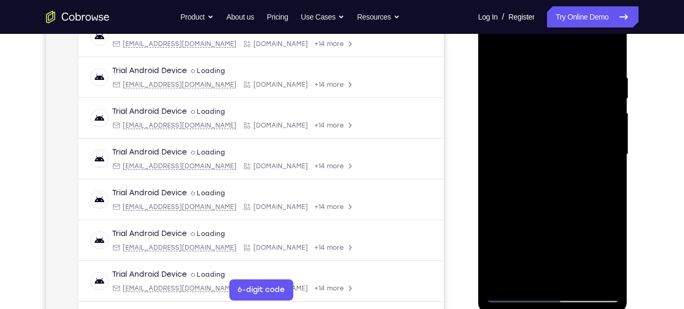
click at [504, 276] on div at bounding box center [552, 154] width 133 height 296
click at [578, 279] on div at bounding box center [552, 154] width 133 height 296
click at [547, 149] on div at bounding box center [552, 154] width 133 height 296
click at [495, 48] on div at bounding box center [552, 154] width 133 height 296
click at [538, 147] on div at bounding box center [552, 154] width 133 height 296
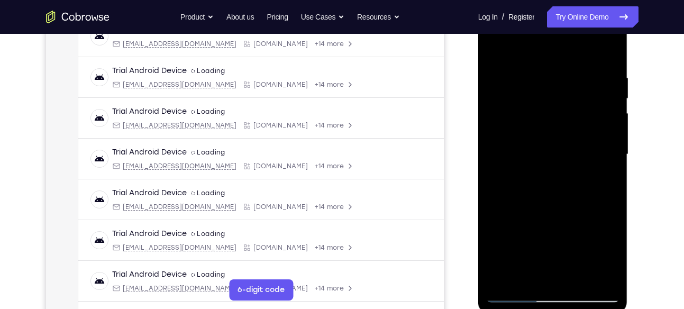
click at [555, 89] on div at bounding box center [552, 154] width 133 height 296
click at [506, 79] on div at bounding box center [552, 154] width 133 height 296
click at [495, 47] on div at bounding box center [552, 154] width 133 height 296
click at [611, 46] on div at bounding box center [552, 154] width 133 height 296
click at [496, 49] on div at bounding box center [552, 154] width 133 height 296
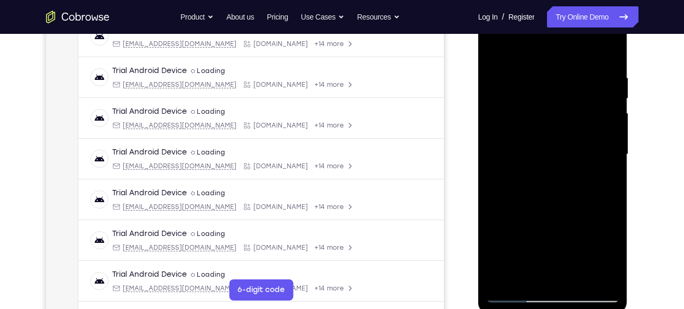
click at [496, 49] on div at bounding box center [552, 154] width 133 height 296
click at [532, 150] on div at bounding box center [552, 154] width 133 height 296
click at [495, 48] on div at bounding box center [552, 154] width 133 height 296
click at [537, 148] on div at bounding box center [552, 154] width 133 height 296
click at [580, 253] on div at bounding box center [552, 154] width 133 height 296
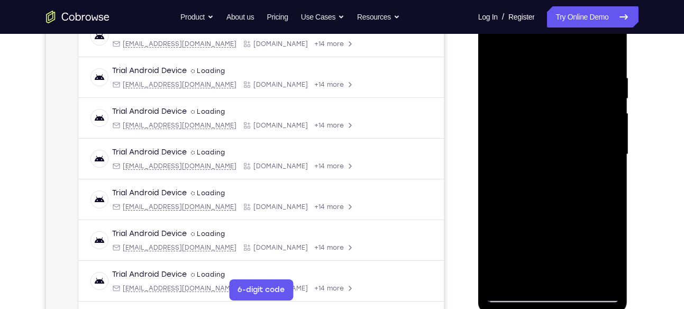
click at [557, 253] on div at bounding box center [552, 154] width 133 height 296
click at [548, 241] on div at bounding box center [552, 154] width 133 height 296
click at [562, 155] on div at bounding box center [552, 154] width 133 height 296
click at [534, 241] on div at bounding box center [552, 154] width 133 height 296
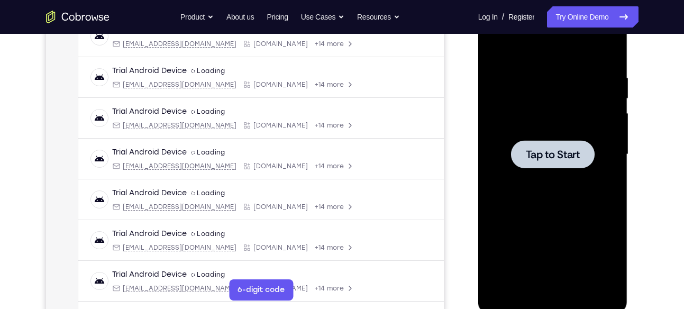
click at [563, 170] on div at bounding box center [552, 154] width 133 height 296
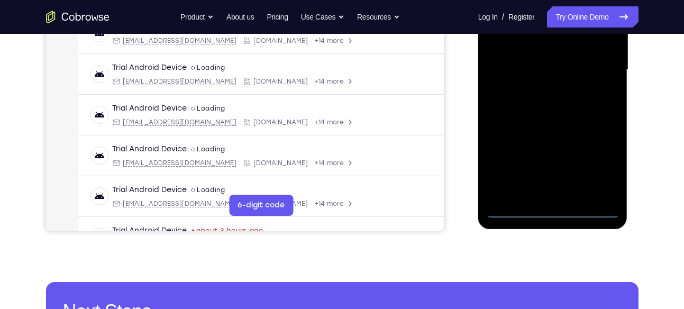
scroll to position [262, 0]
click at [554, 210] on div at bounding box center [552, 69] width 133 height 296
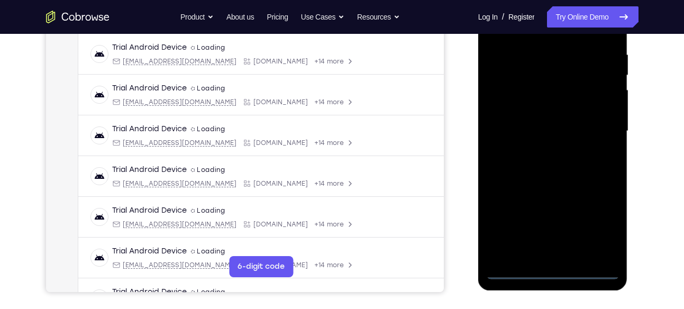
scroll to position [199, 0]
click at [602, 232] on div at bounding box center [552, 132] width 133 height 296
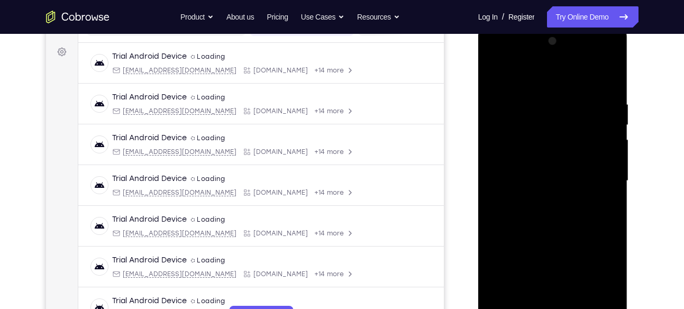
scroll to position [150, 0]
click at [525, 74] on div at bounding box center [552, 181] width 133 height 296
click at [597, 178] on div at bounding box center [552, 181] width 133 height 296
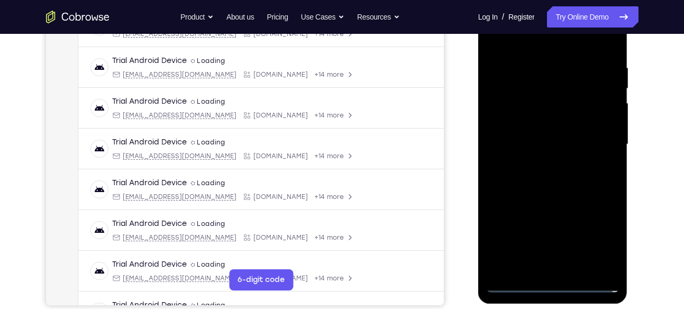
scroll to position [187, 0]
click at [567, 268] on div at bounding box center [552, 144] width 133 height 296
click at [536, 132] on div at bounding box center [552, 144] width 133 height 296
click at [555, 120] on div at bounding box center [552, 144] width 133 height 296
click at [559, 138] on div at bounding box center [552, 144] width 133 height 296
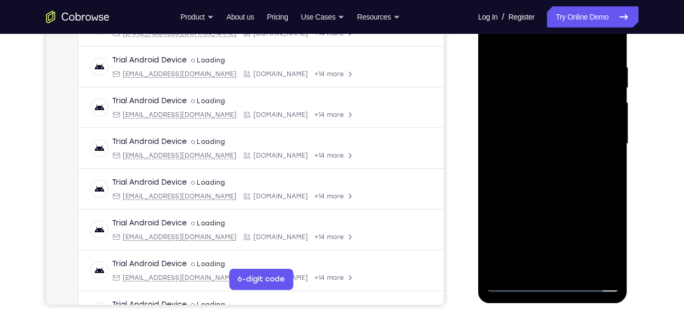
scroll to position [164, 0]
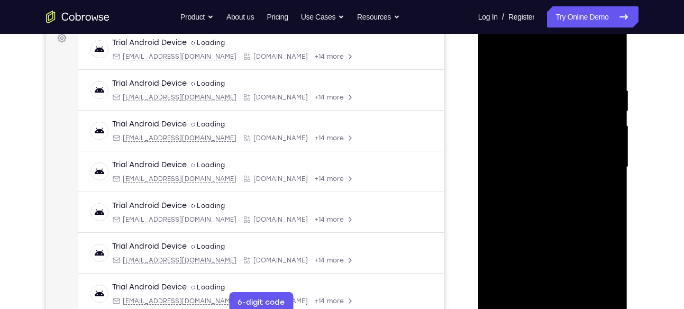
click at [570, 206] on div at bounding box center [552, 167] width 133 height 296
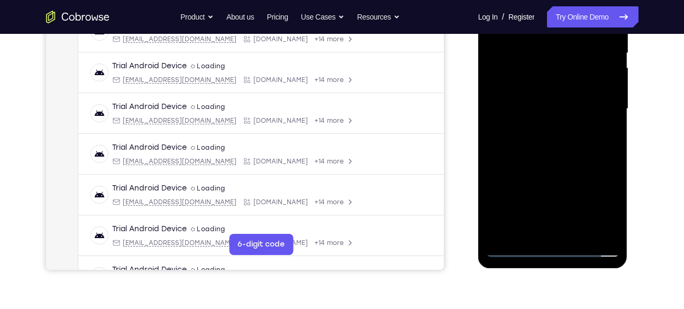
scroll to position [223, 0]
click at [580, 230] on div at bounding box center [552, 108] width 133 height 296
click at [563, 164] on div at bounding box center [552, 108] width 133 height 296
click at [576, 101] on div at bounding box center [552, 108] width 133 height 296
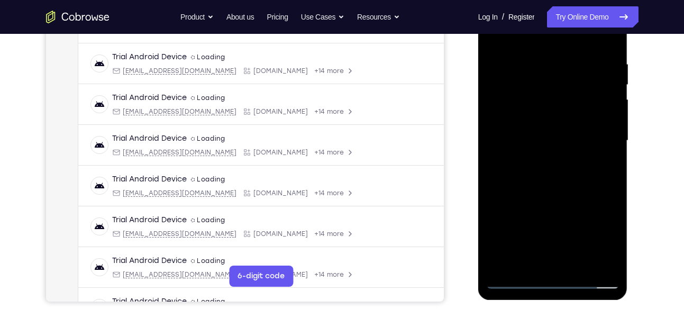
scroll to position [167, 0]
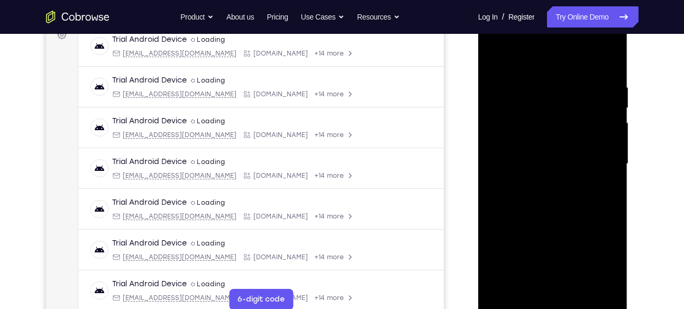
click at [555, 107] on div at bounding box center [552, 164] width 133 height 296
click at [603, 54] on div at bounding box center [552, 164] width 133 height 296
click at [495, 57] on div at bounding box center [552, 164] width 133 height 296
click at [556, 109] on div at bounding box center [552, 164] width 133 height 296
click at [592, 75] on div at bounding box center [552, 164] width 133 height 296
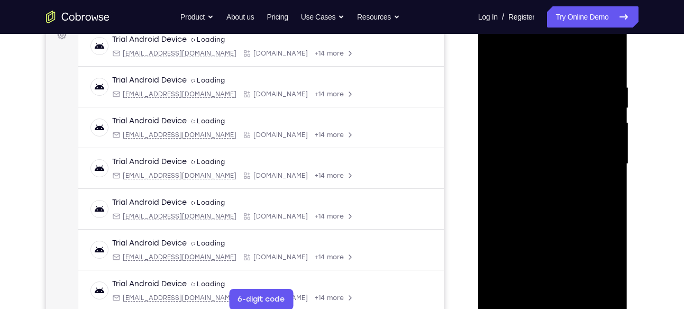
click at [564, 112] on div at bounding box center [552, 164] width 133 height 296
click at [571, 170] on div at bounding box center [552, 164] width 133 height 296
click at [578, 287] on div at bounding box center [552, 164] width 133 height 296
click at [529, 179] on div at bounding box center [552, 164] width 133 height 296
click at [528, 254] on div at bounding box center [552, 164] width 133 height 296
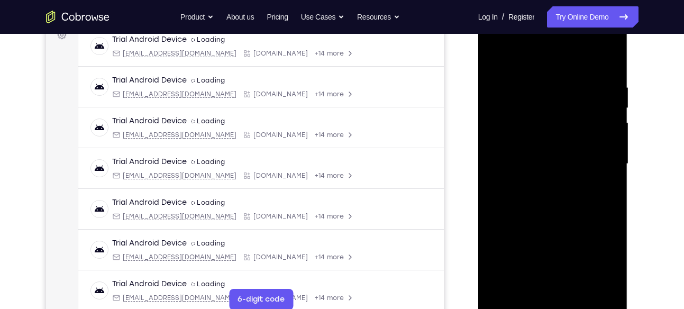
click at [506, 253] on div at bounding box center [552, 164] width 133 height 296
click at [523, 240] on div at bounding box center [552, 164] width 133 height 296
click at [559, 160] on div at bounding box center [552, 164] width 133 height 296
click at [585, 259] on div at bounding box center [552, 164] width 133 height 296
click at [564, 259] on div at bounding box center [552, 164] width 133 height 296
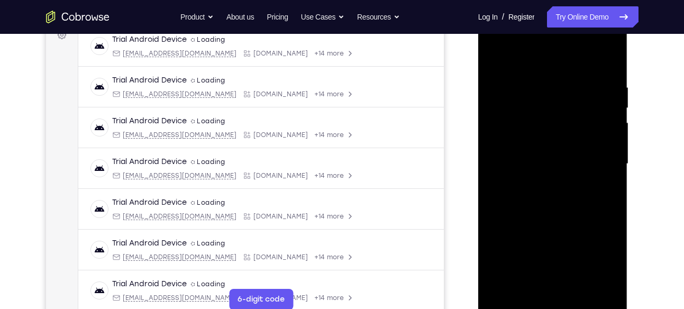
click at [551, 244] on div at bounding box center [552, 164] width 133 height 296
click at [556, 162] on div at bounding box center [552, 164] width 133 height 296
click at [532, 209] on div at bounding box center [552, 164] width 133 height 296
click at [556, 283] on div at bounding box center [552, 164] width 133 height 296
click at [573, 160] on div at bounding box center [552, 164] width 133 height 296
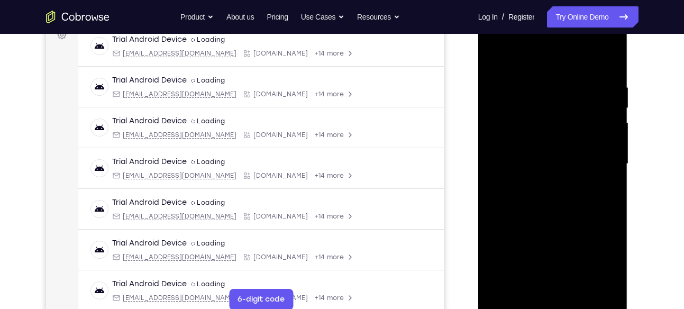
click at [547, 256] on div at bounding box center [552, 164] width 133 height 296
click at [539, 242] on div at bounding box center [552, 164] width 133 height 296
click at [559, 164] on div at bounding box center [552, 164] width 133 height 296
click at [556, 253] on div at bounding box center [552, 164] width 133 height 296
click at [533, 257] on div at bounding box center [552, 164] width 133 height 296
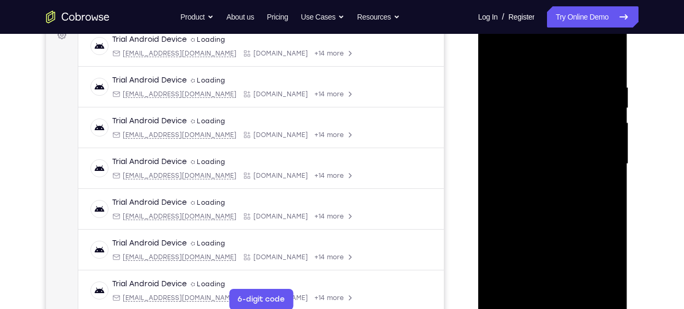
click at [526, 244] on div at bounding box center [552, 164] width 133 height 296
click at [570, 158] on div at bounding box center [552, 164] width 133 height 296
click at [539, 239] on div at bounding box center [552, 164] width 133 height 296
click at [506, 241] on div at bounding box center [552, 164] width 133 height 296
click at [516, 226] on div at bounding box center [552, 164] width 133 height 296
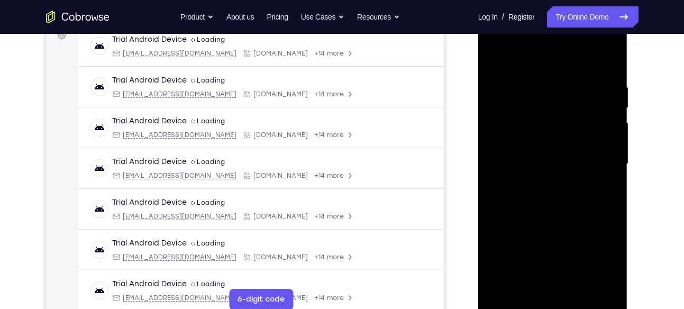
click at [563, 158] on div at bounding box center [552, 164] width 133 height 296
click at [593, 246] on div at bounding box center [552, 164] width 133 height 296
click at [568, 245] on div at bounding box center [552, 164] width 133 height 296
click at [558, 231] on div at bounding box center [552, 164] width 133 height 296
click at [550, 161] on div at bounding box center [552, 164] width 133 height 296
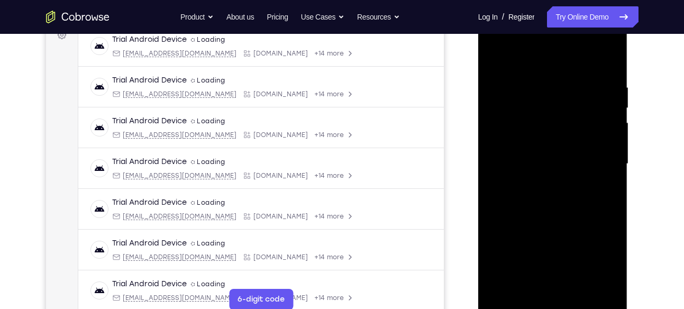
click at [601, 258] on div at bounding box center [552, 164] width 133 height 296
click at [581, 258] on div at bounding box center [552, 164] width 133 height 296
click at [568, 243] on div at bounding box center [552, 164] width 133 height 296
click at [555, 162] on div at bounding box center [552, 164] width 133 height 296
click at [492, 59] on div at bounding box center [552, 164] width 133 height 296
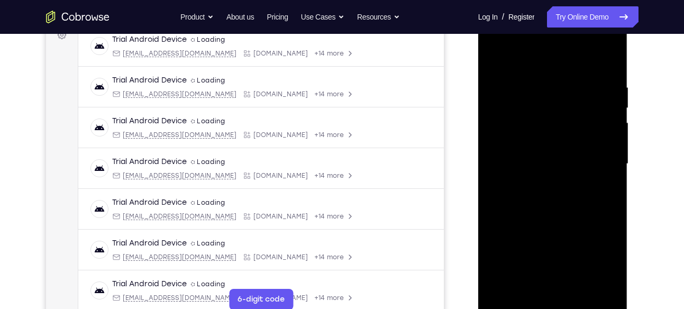
scroll to position [181, 0]
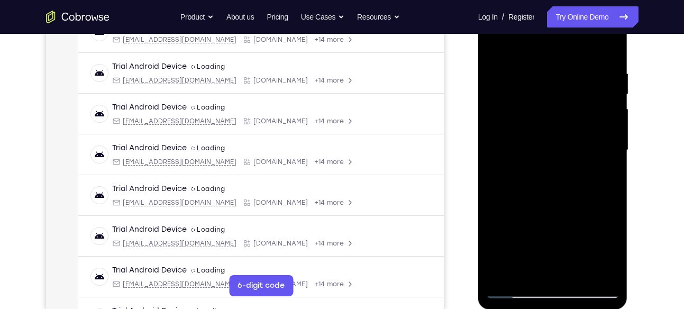
drag, startPoint x: 545, startPoint y: 212, endPoint x: 534, endPoint y: 159, distance: 53.4
click at [534, 159] on div at bounding box center [552, 150] width 133 height 296
click at [501, 43] on div at bounding box center [552, 150] width 133 height 296
click at [531, 274] on div at bounding box center [552, 150] width 133 height 296
click at [542, 41] on div at bounding box center [552, 150] width 133 height 296
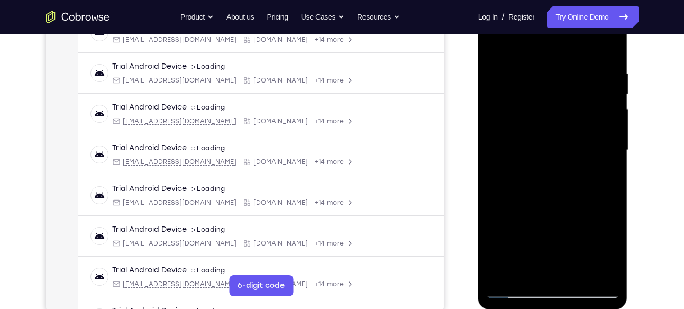
click at [534, 95] on div at bounding box center [552, 150] width 133 height 296
click at [588, 60] on div at bounding box center [552, 150] width 133 height 296
click at [560, 98] on div at bounding box center [552, 150] width 133 height 296
click at [555, 141] on div at bounding box center [552, 150] width 133 height 296
click at [558, 135] on div at bounding box center [552, 150] width 133 height 296
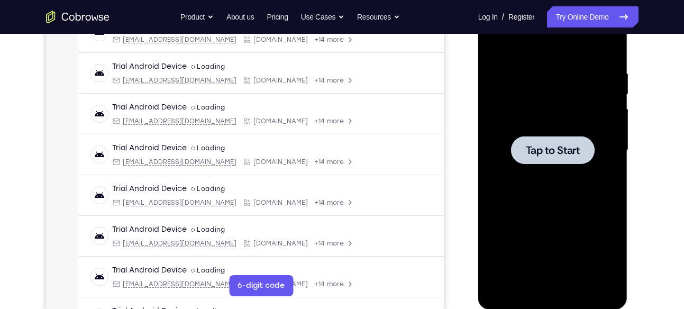
click at [554, 159] on div at bounding box center [553, 150] width 84 height 28
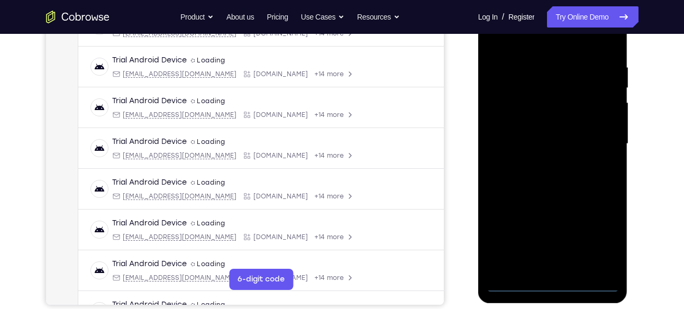
scroll to position [188, 0]
click at [551, 282] on div at bounding box center [552, 143] width 133 height 296
click at [600, 237] on div at bounding box center [552, 143] width 133 height 296
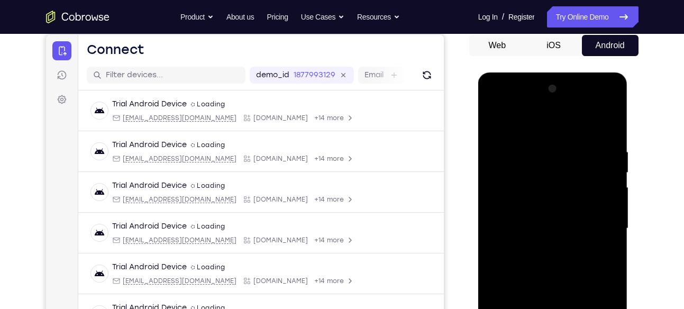
scroll to position [102, 0]
click at [535, 128] on div at bounding box center [552, 229] width 133 height 296
click at [597, 220] on div at bounding box center [552, 229] width 133 height 296
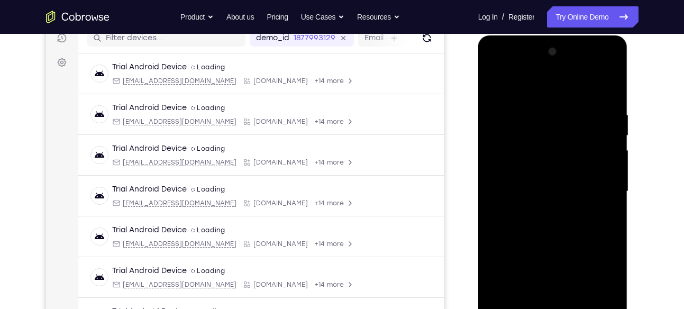
scroll to position [140, 0]
click at [539, 211] on div at bounding box center [552, 191] width 133 height 296
click at [559, 177] on div at bounding box center [552, 191] width 133 height 296
click at [555, 174] on div at bounding box center [552, 191] width 133 height 296
click at [567, 188] on div at bounding box center [552, 191] width 133 height 296
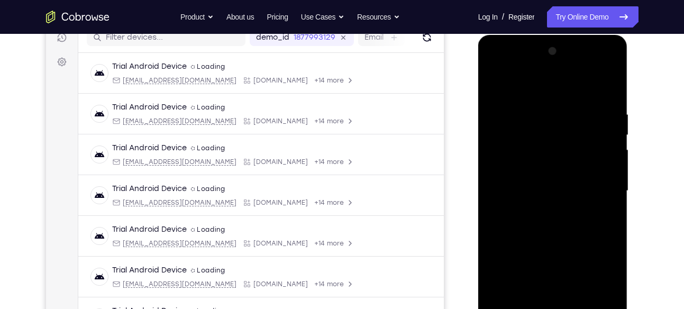
click at [561, 224] on div at bounding box center [552, 191] width 133 height 296
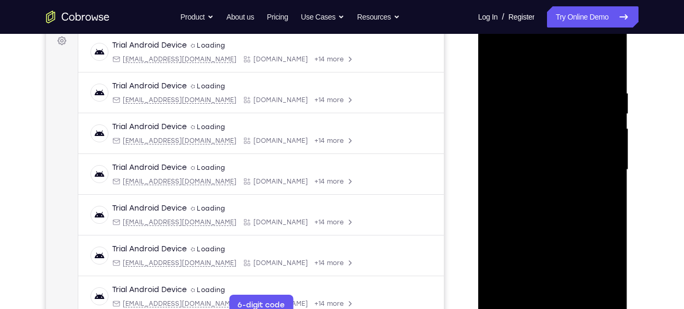
scroll to position [165, 0]
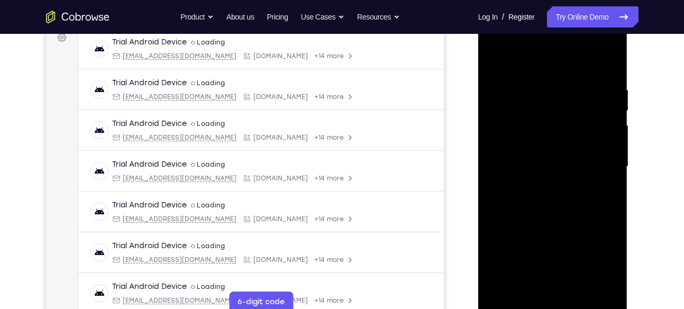
click at [555, 206] on div at bounding box center [552, 167] width 133 height 296
click at [579, 290] on div at bounding box center [552, 167] width 133 height 296
click at [566, 221] on div at bounding box center [552, 167] width 133 height 296
click at [571, 162] on div at bounding box center [552, 167] width 133 height 296
click at [497, 60] on div at bounding box center [552, 167] width 133 height 296
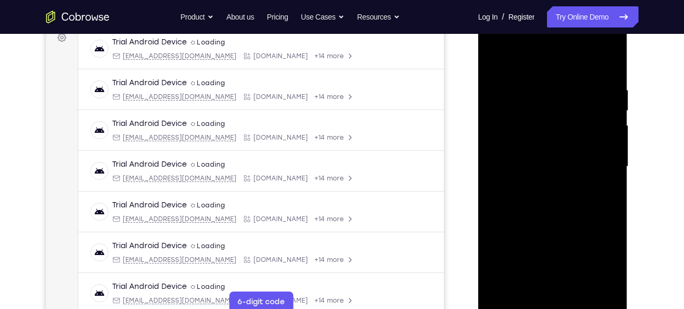
click at [555, 185] on div at bounding box center [552, 167] width 133 height 296
click at [498, 60] on div at bounding box center [552, 167] width 133 height 296
click at [495, 58] on div at bounding box center [552, 167] width 133 height 296
click at [539, 80] on div at bounding box center [552, 167] width 133 height 296
click at [599, 166] on div at bounding box center [552, 167] width 133 height 296
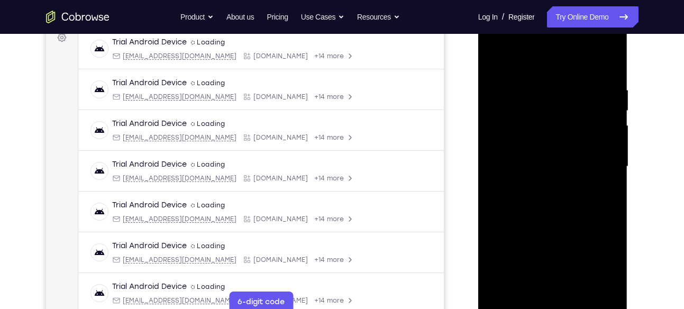
click at [606, 123] on div at bounding box center [552, 167] width 133 height 296
click at [612, 117] on div at bounding box center [552, 167] width 133 height 296
click at [609, 118] on div at bounding box center [552, 167] width 133 height 296
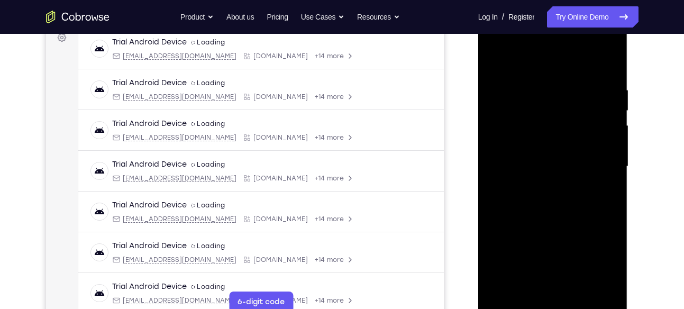
click at [612, 117] on div at bounding box center [552, 167] width 133 height 296
click at [610, 117] on div at bounding box center [552, 167] width 133 height 296
click at [610, 64] on div at bounding box center [552, 167] width 133 height 296
click at [601, 86] on div at bounding box center [552, 167] width 133 height 296
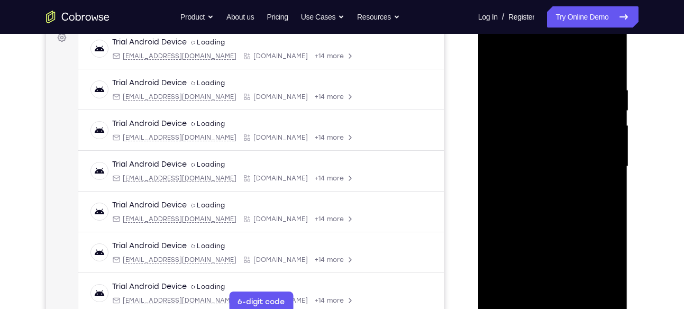
click at [606, 111] on div at bounding box center [552, 167] width 133 height 296
drag, startPoint x: 596, startPoint y: 116, endPoint x: 465, endPoint y: 130, distance: 132.5
click at [478, 130] on html "Online web based iOS Simulators and Android Emulators. Run iPhone, iPad, Mobile…" at bounding box center [553, 169] width 151 height 317
click at [617, 117] on div at bounding box center [552, 167] width 133 height 296
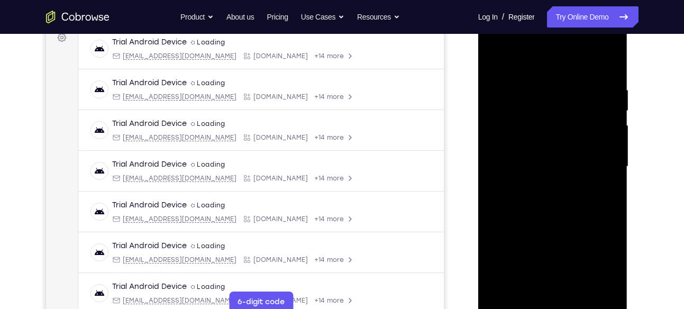
click at [618, 102] on div at bounding box center [552, 167] width 133 height 296
click at [497, 130] on div at bounding box center [552, 167] width 133 height 296
click at [605, 110] on div at bounding box center [552, 167] width 133 height 296
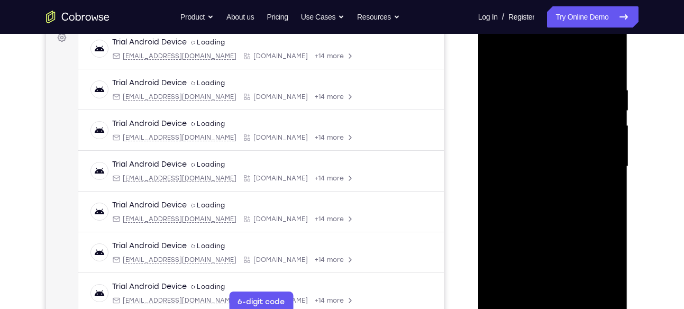
click at [608, 65] on div at bounding box center [552, 167] width 133 height 296
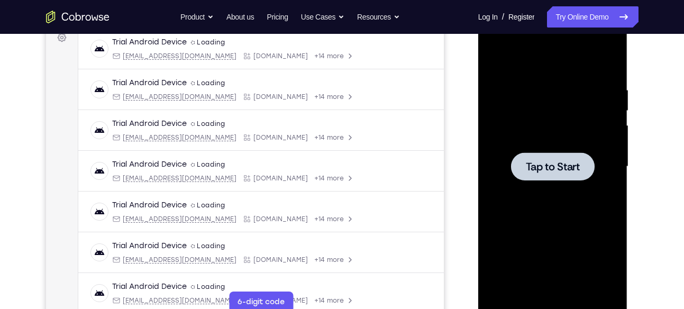
click at [570, 157] on div at bounding box center [553, 166] width 84 height 28
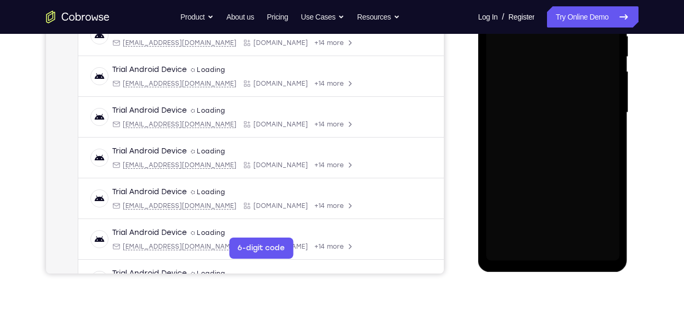
scroll to position [219, 0]
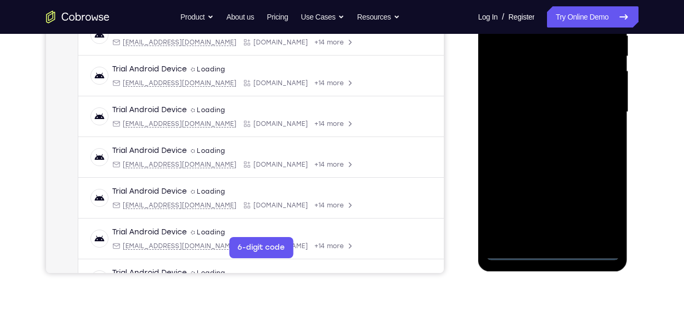
click at [554, 252] on div at bounding box center [552, 112] width 133 height 296
click at [603, 202] on div at bounding box center [552, 112] width 133 height 296
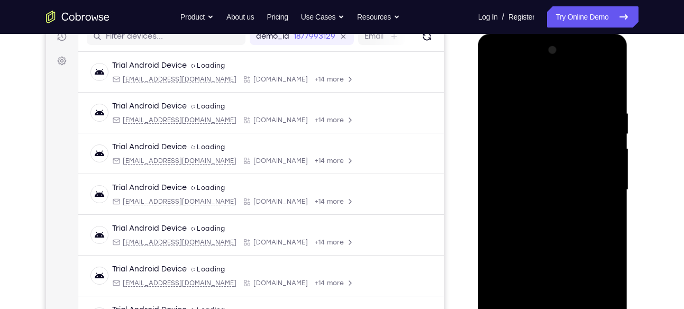
scroll to position [141, 0]
click at [544, 87] on div at bounding box center [552, 190] width 133 height 296
click at [595, 184] on div at bounding box center [552, 190] width 133 height 296
click at [541, 208] on div at bounding box center [552, 190] width 133 height 296
click at [545, 176] on div at bounding box center [552, 190] width 133 height 296
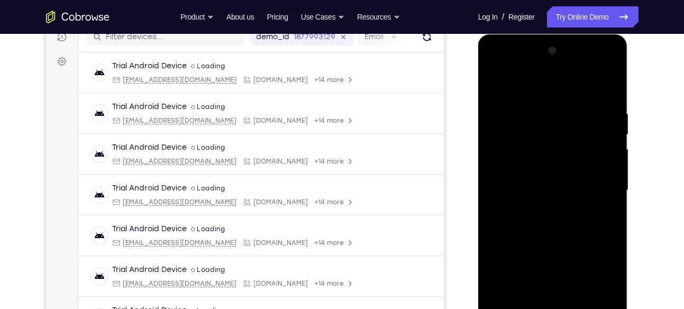
click at [538, 168] on div at bounding box center [552, 190] width 133 height 296
click at [548, 188] on div at bounding box center [552, 190] width 133 height 296
click at [562, 221] on div at bounding box center [552, 190] width 133 height 296
click at [545, 214] on div at bounding box center [552, 190] width 133 height 296
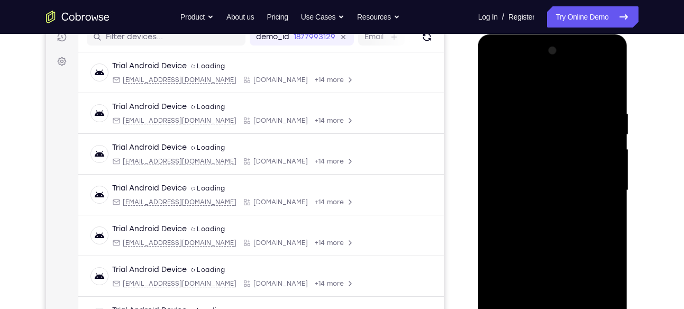
click at [557, 225] on div at bounding box center [552, 190] width 133 height 296
click at [562, 221] on div at bounding box center [552, 190] width 133 height 296
click at [556, 215] on div at bounding box center [552, 190] width 133 height 296
click at [609, 201] on div at bounding box center [552, 190] width 133 height 296
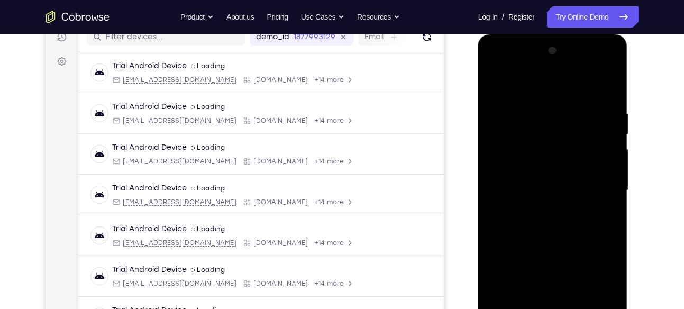
click at [562, 189] on div at bounding box center [552, 190] width 133 height 296
click at [556, 222] on div at bounding box center [552, 190] width 133 height 296
click at [599, 86] on div at bounding box center [552, 190] width 133 height 296
click at [545, 216] on div at bounding box center [552, 190] width 133 height 296
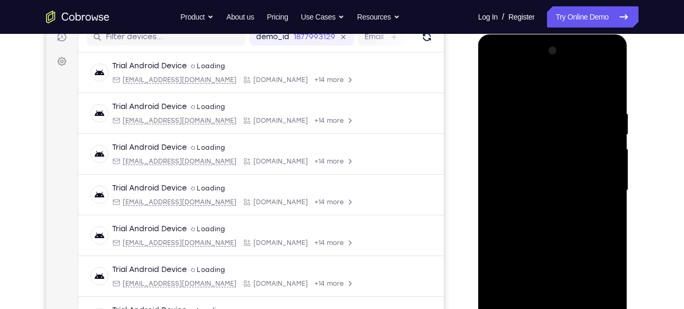
click at [550, 222] on div at bounding box center [552, 190] width 133 height 296
click at [559, 220] on div at bounding box center [552, 190] width 133 height 296
click at [564, 222] on div at bounding box center [552, 190] width 133 height 296
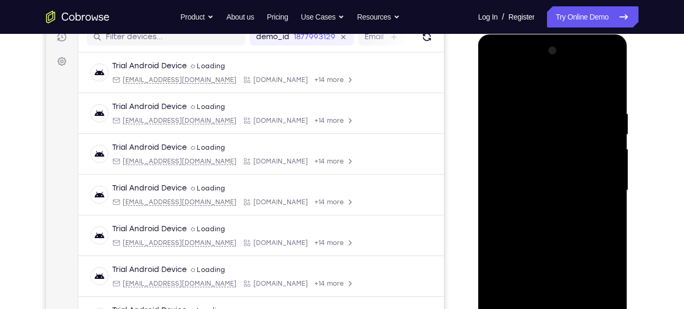
click at [542, 213] on div at bounding box center [552, 190] width 133 height 296
click at [605, 202] on div at bounding box center [552, 190] width 133 height 296
click at [550, 192] on div at bounding box center [552, 190] width 133 height 296
click at [551, 187] on span "Tap to Start" at bounding box center [553, 190] width 54 height 11
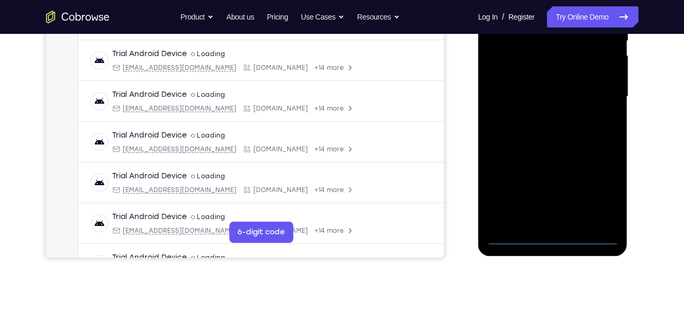
scroll to position [234, 0]
click at [552, 237] on div at bounding box center [552, 97] width 133 height 296
click at [606, 186] on div at bounding box center [552, 97] width 133 height 296
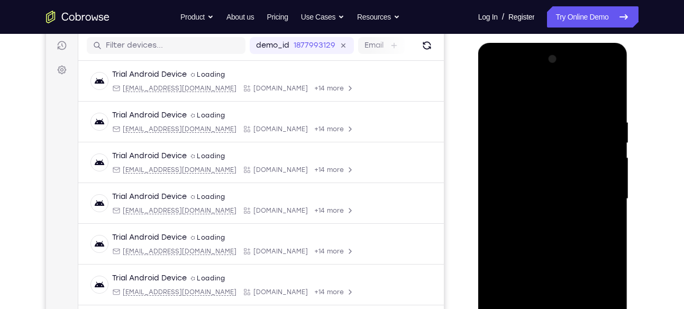
click at [538, 96] on div at bounding box center [552, 199] width 133 height 296
click at [596, 195] on div at bounding box center [552, 199] width 133 height 296
click at [541, 217] on div at bounding box center [552, 199] width 133 height 296
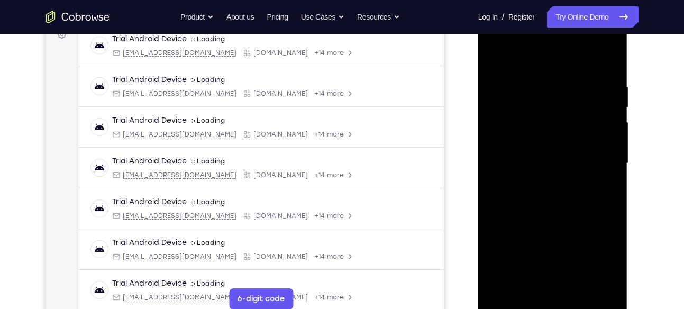
click at [551, 148] on div at bounding box center [552, 163] width 133 height 296
click at [527, 141] on div at bounding box center [552, 163] width 133 height 296
click at [538, 157] on div at bounding box center [552, 163] width 133 height 296
click at [551, 193] on div at bounding box center [552, 163] width 133 height 296
click at [556, 191] on div at bounding box center [552, 163] width 133 height 296
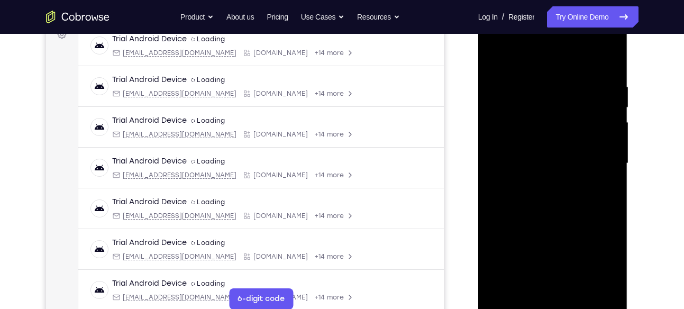
click at [545, 198] on div at bounding box center [552, 163] width 133 height 296
click at [552, 203] on div at bounding box center [552, 163] width 133 height 296
click at [578, 288] on div at bounding box center [552, 163] width 133 height 296
click at [557, 216] on div at bounding box center [552, 163] width 133 height 296
click at [550, 163] on div at bounding box center [552, 163] width 133 height 296
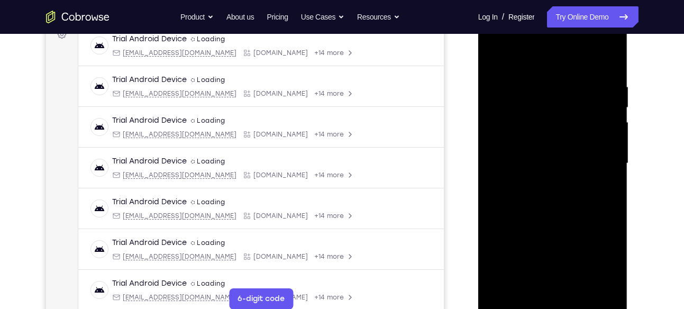
click at [495, 58] on div at bounding box center [552, 163] width 133 height 296
drag, startPoint x: 533, startPoint y: 231, endPoint x: 518, endPoint y: 166, distance: 66.8
click at [518, 166] on div at bounding box center [552, 163] width 133 height 296
drag, startPoint x: 537, startPoint y: 238, endPoint x: 515, endPoint y: 186, distance: 55.7
click at [515, 186] on div at bounding box center [552, 163] width 133 height 296
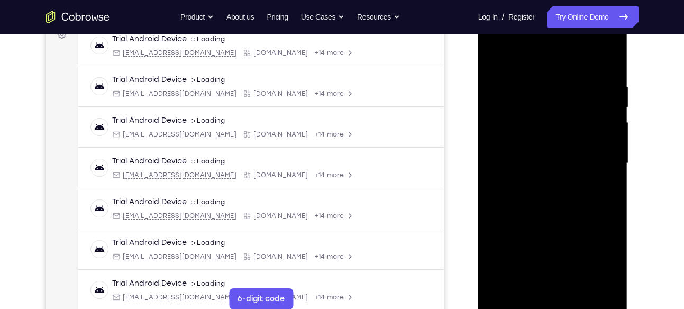
drag, startPoint x: 541, startPoint y: 276, endPoint x: 508, endPoint y: 214, distance: 69.6
click at [508, 214] on div at bounding box center [552, 163] width 133 height 296
click at [531, 243] on div at bounding box center [552, 163] width 133 height 296
click at [496, 54] on div at bounding box center [552, 163] width 133 height 296
drag, startPoint x: 546, startPoint y: 201, endPoint x: 525, endPoint y: 303, distance: 104.8
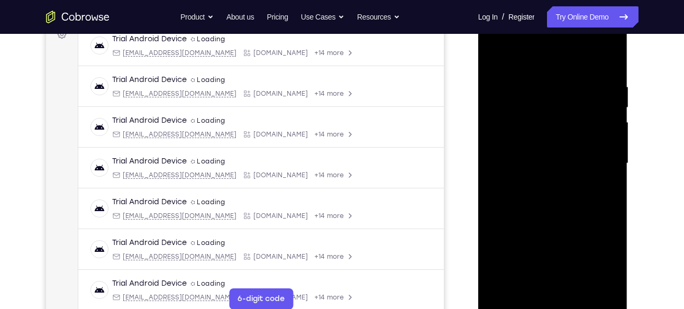
click at [525, 303] on div at bounding box center [552, 163] width 133 height 296
drag, startPoint x: 544, startPoint y: 218, endPoint x: 532, endPoint y: 310, distance: 92.3
click at [532, 309] on div at bounding box center [552, 163] width 133 height 296
click at [493, 54] on div at bounding box center [552, 163] width 133 height 296
click at [603, 287] on div at bounding box center [552, 163] width 133 height 296
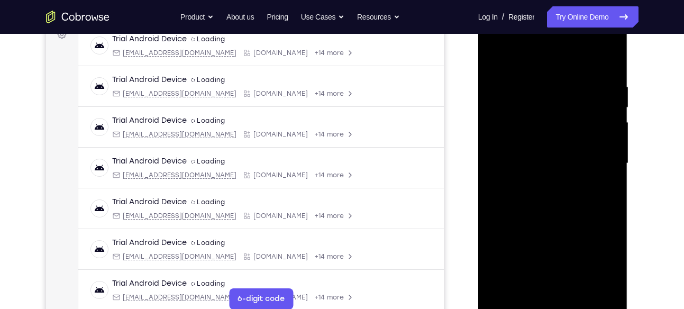
click at [602, 193] on div at bounding box center [552, 163] width 133 height 296
drag, startPoint x: 547, startPoint y: 190, endPoint x: 533, endPoint y: 160, distance: 32.7
click at [533, 160] on div at bounding box center [552, 163] width 133 height 296
click at [597, 138] on div at bounding box center [552, 163] width 133 height 296
click at [559, 171] on div at bounding box center [552, 163] width 133 height 296
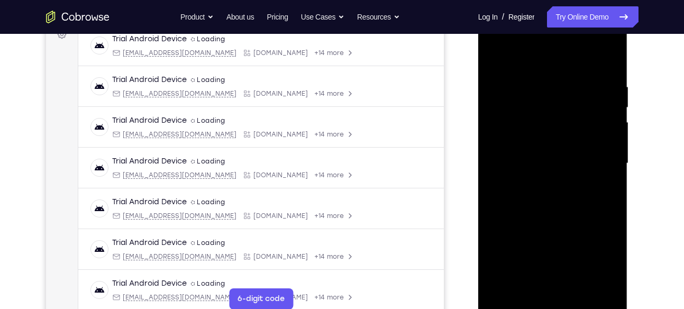
drag, startPoint x: 550, startPoint y: 207, endPoint x: 530, endPoint y: 135, distance: 74.4
click at [530, 135] on div at bounding box center [552, 163] width 133 height 296
drag, startPoint x: 557, startPoint y: 227, endPoint x: 515, endPoint y: 115, distance: 119.9
click at [515, 115] on div at bounding box center [552, 163] width 133 height 296
drag, startPoint x: 556, startPoint y: 241, endPoint x: 522, endPoint y: 167, distance: 81.9
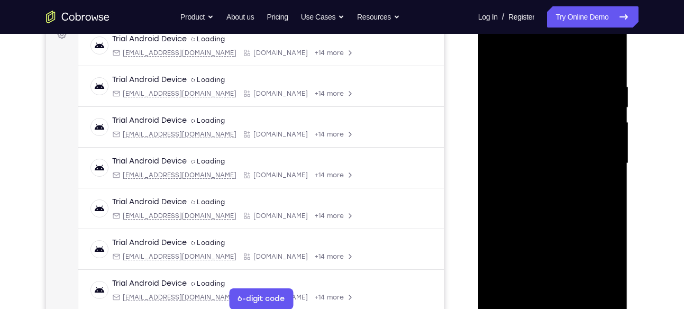
click at [522, 167] on div at bounding box center [552, 163] width 133 height 296
drag, startPoint x: 547, startPoint y: 238, endPoint x: 510, endPoint y: 153, distance: 92.2
click at [510, 153] on div at bounding box center [552, 163] width 133 height 296
drag, startPoint x: 543, startPoint y: 216, endPoint x: 490, endPoint y: 106, distance: 122.4
click at [490, 106] on div at bounding box center [552, 163] width 133 height 296
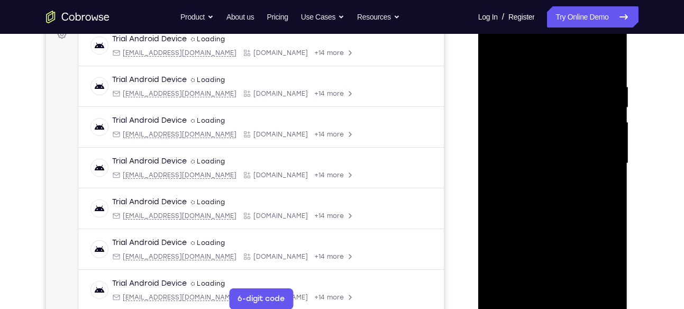
drag, startPoint x: 551, startPoint y: 213, endPoint x: 504, endPoint y: 114, distance: 109.8
click at [504, 114] on div at bounding box center [552, 163] width 133 height 296
drag, startPoint x: 566, startPoint y: 243, endPoint x: 508, endPoint y: 101, distance: 154.1
click at [508, 101] on div at bounding box center [552, 163] width 133 height 296
click at [598, 205] on div at bounding box center [552, 163] width 133 height 296
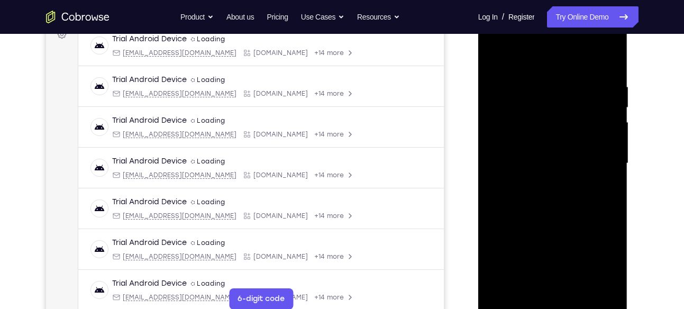
click at [568, 175] on div at bounding box center [552, 163] width 133 height 296
drag, startPoint x: 545, startPoint y: 240, endPoint x: 512, endPoint y: 149, distance: 96.6
click at [512, 149] on div at bounding box center [552, 163] width 133 height 296
click at [598, 173] on div at bounding box center [552, 163] width 133 height 296
click at [559, 171] on div at bounding box center [552, 163] width 133 height 296
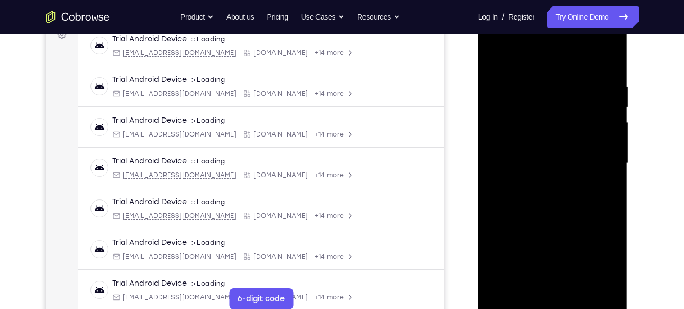
drag, startPoint x: 547, startPoint y: 259, endPoint x: 505, endPoint y: 150, distance: 117.2
click at [505, 150] on div at bounding box center [552, 163] width 133 height 296
drag, startPoint x: 547, startPoint y: 226, endPoint x: 505, endPoint y: 125, distance: 109.9
click at [505, 125] on div at bounding box center [552, 163] width 133 height 296
drag, startPoint x: 551, startPoint y: 229, endPoint x: 495, endPoint y: 114, distance: 127.3
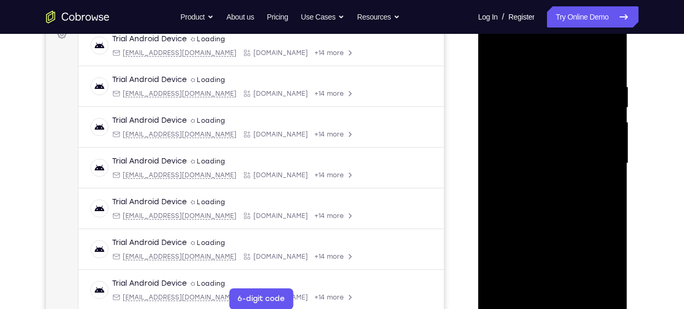
click at [495, 114] on div at bounding box center [552, 163] width 133 height 296
drag, startPoint x: 548, startPoint y: 238, endPoint x: 956, endPoint y: 125, distance: 423.3
click at [478, 118] on html "Online web based iOS Simulators and Android Emulators. Run iPhone, iPad, Mobile…" at bounding box center [553, 165] width 151 height 317
drag, startPoint x: 544, startPoint y: 225, endPoint x: 483, endPoint y: 106, distance: 133.7
click at [483, 106] on div at bounding box center [553, 164] width 150 height 315
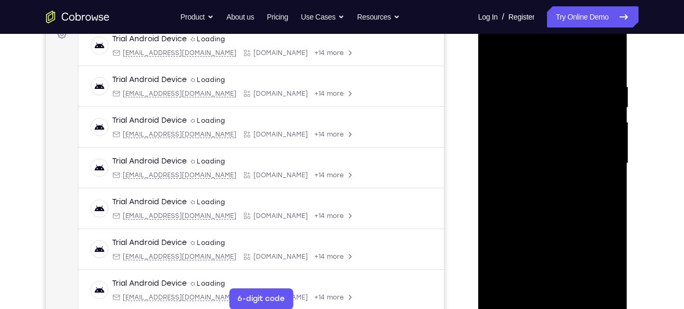
drag, startPoint x: 551, startPoint y: 238, endPoint x: 492, endPoint y: 124, distance: 128.5
click at [492, 124] on div at bounding box center [552, 163] width 133 height 296
drag, startPoint x: 546, startPoint y: 226, endPoint x: 498, endPoint y: 127, distance: 109.8
click at [498, 127] on div at bounding box center [552, 163] width 133 height 296
drag, startPoint x: 554, startPoint y: 226, endPoint x: 499, endPoint y: 106, distance: 132.1
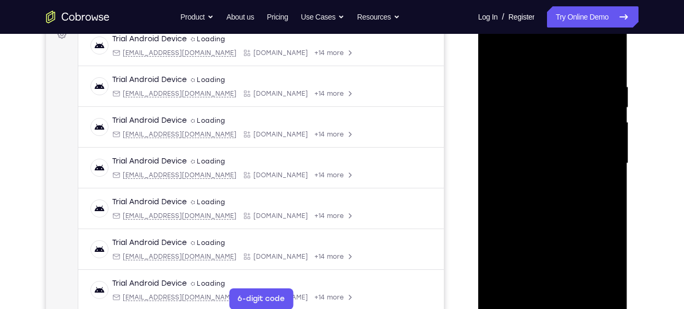
click at [499, 106] on div at bounding box center [552, 163] width 133 height 296
